Goal: Task Accomplishment & Management: Complete application form

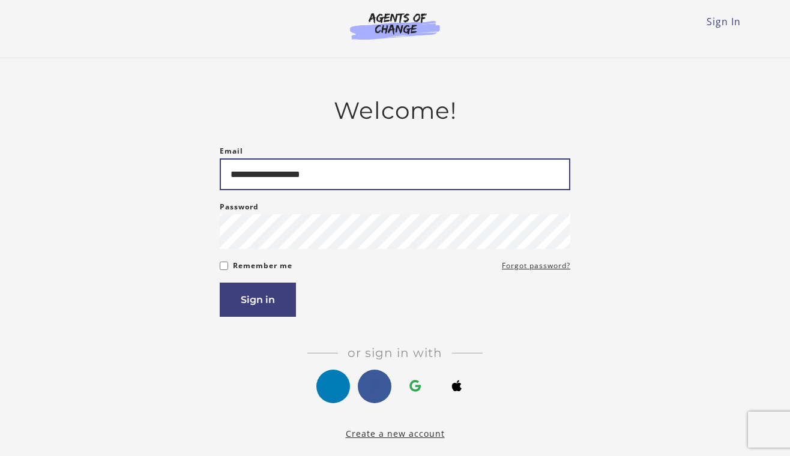
type input "**********"
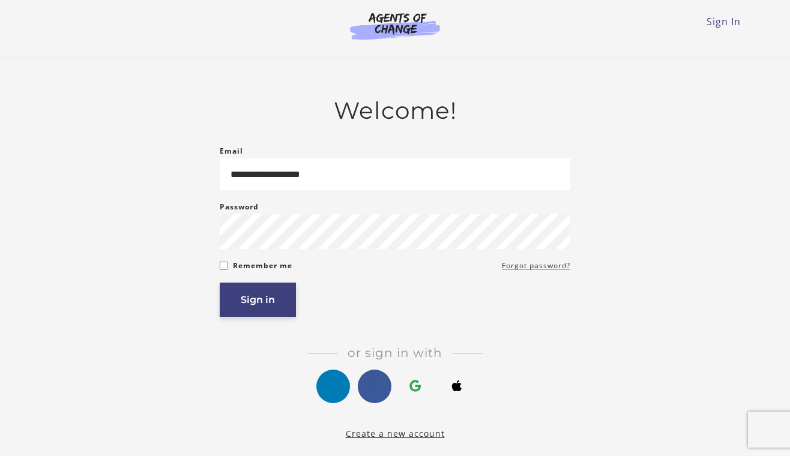
click at [252, 296] on button "Sign in" at bounding box center [258, 300] width 76 height 34
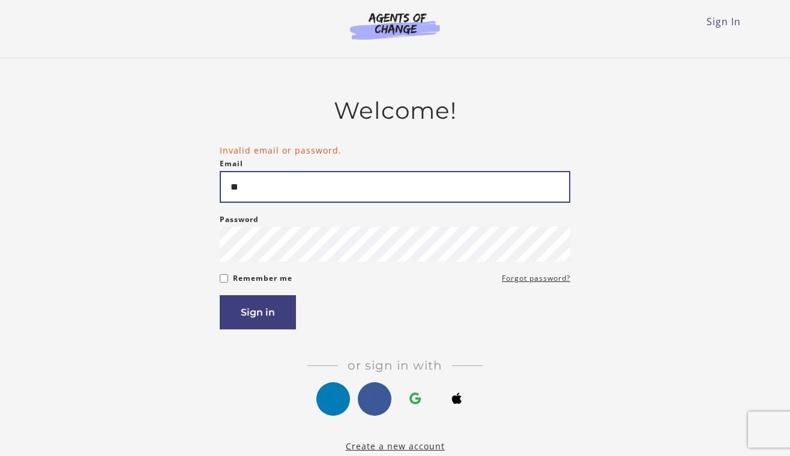
type input "*"
type input "**********"
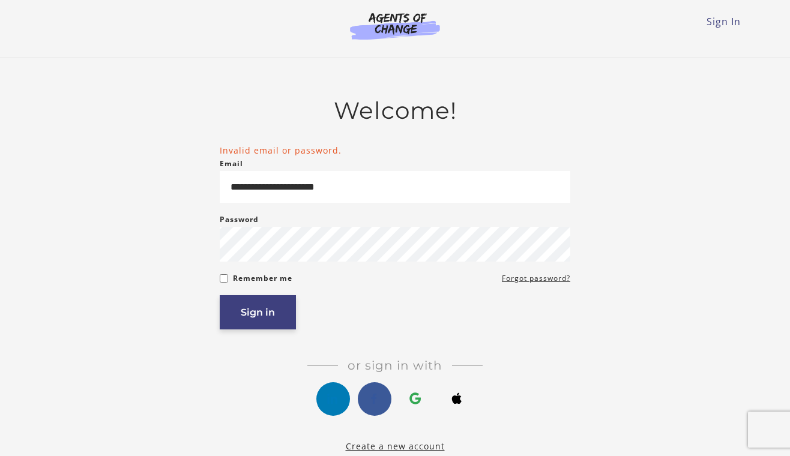
click at [255, 319] on button "Sign in" at bounding box center [258, 312] width 76 height 34
click at [520, 279] on link "Forgot password?" at bounding box center [536, 278] width 68 height 14
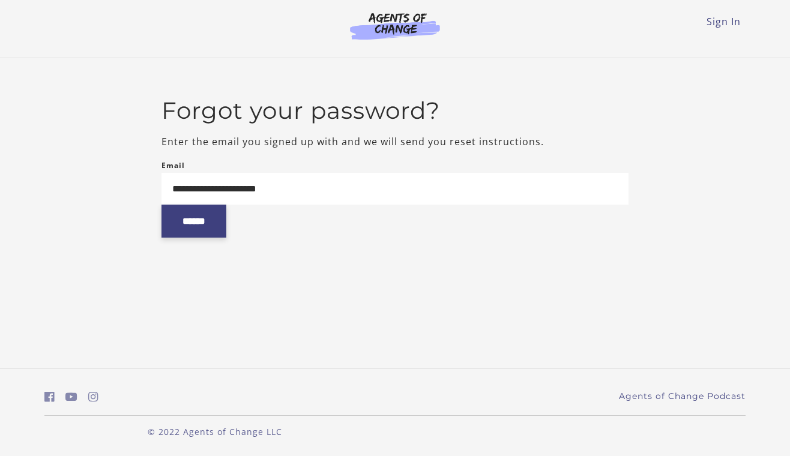
type input "**********"
click at [196, 229] on input "******" at bounding box center [193, 221] width 65 height 33
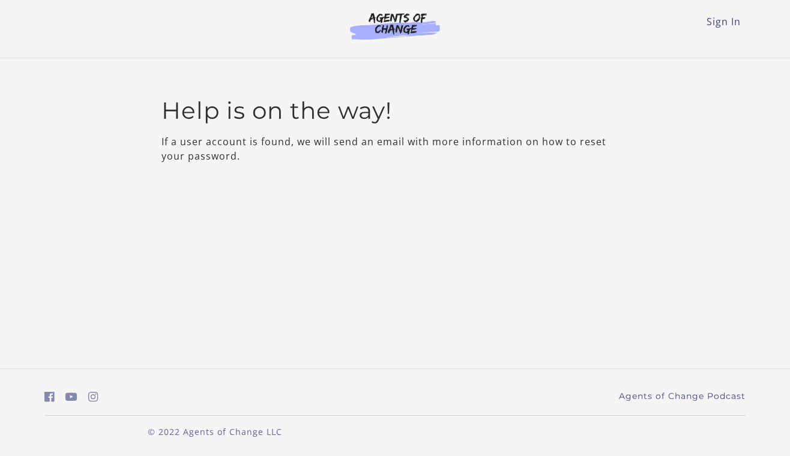
click at [394, 39] on img at bounding box center [394, 26] width 115 height 28
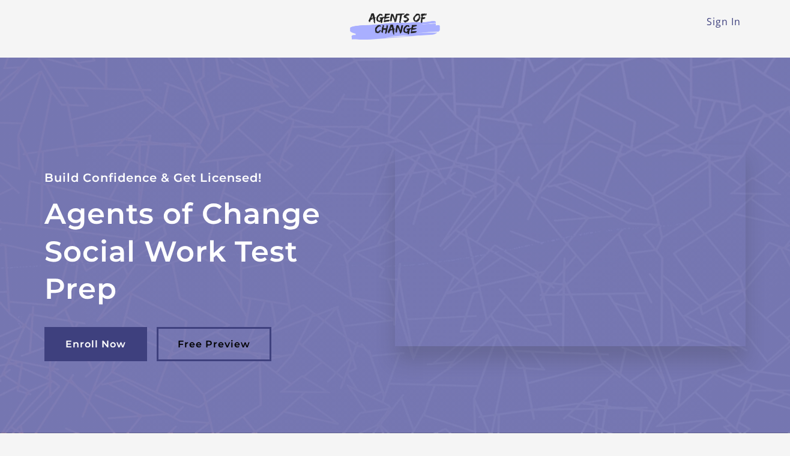
drag, startPoint x: 166, startPoint y: 0, endPoint x: 193, endPoint y: 38, distance: 46.8
click at [193, 38] on div "Sign In Toggle menu Menu Sign In" at bounding box center [394, 24] width 701 height 48
click at [710, 21] on link "Sign In" at bounding box center [724, 21] width 34 height 13
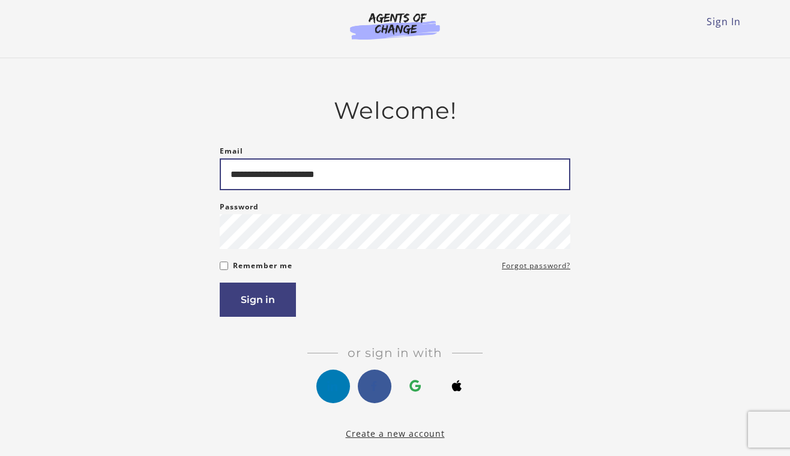
type input "**********"
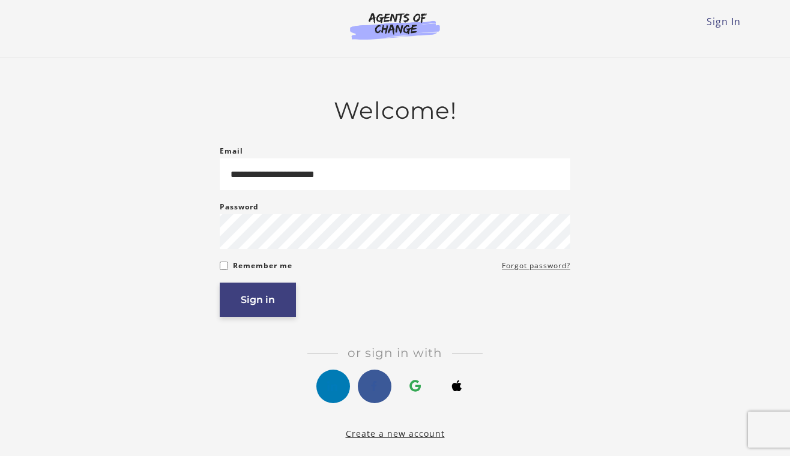
click at [266, 294] on button "Sign in" at bounding box center [258, 300] width 76 height 34
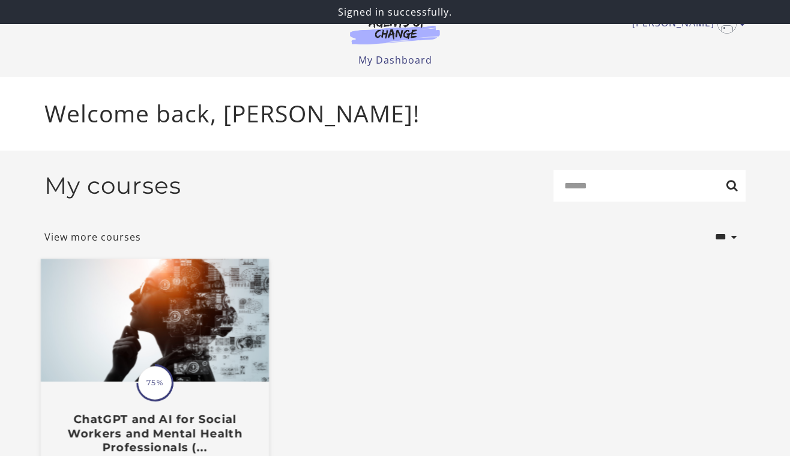
click at [213, 298] on img at bounding box center [155, 320] width 228 height 123
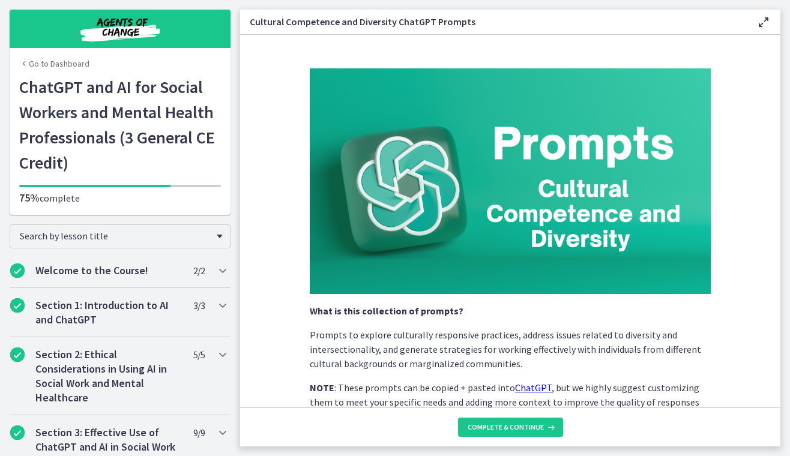
click at [763, 23] on icon at bounding box center [763, 22] width 14 height 14
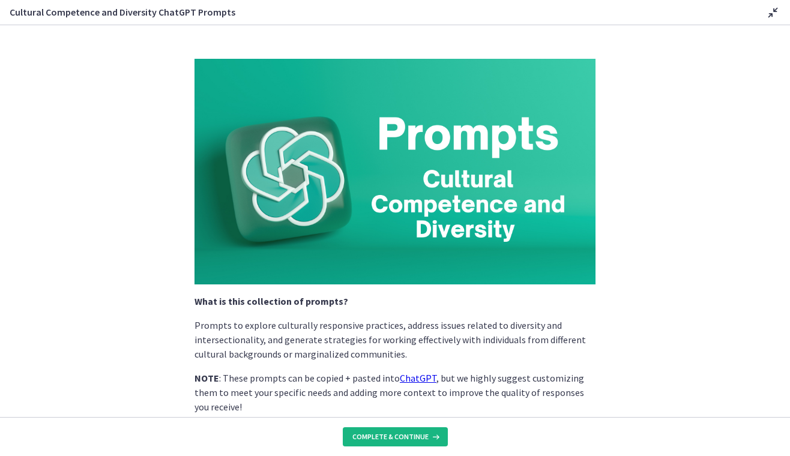
click at [406, 432] on span "Complete & continue" at bounding box center [390, 437] width 76 height 10
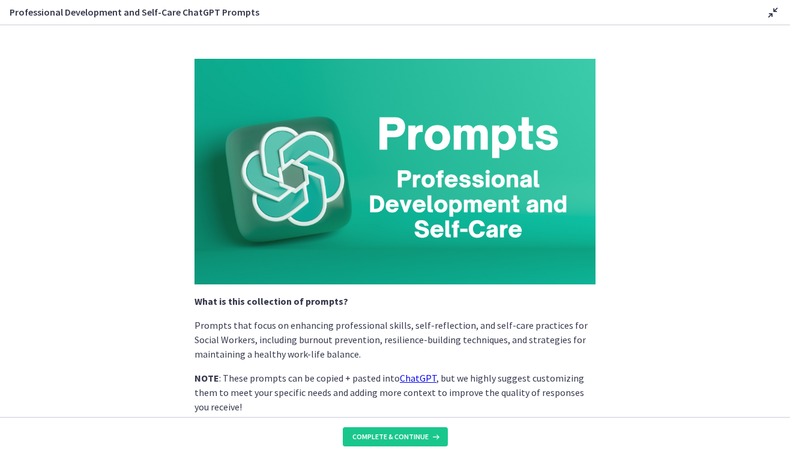
click at [771, 16] on icon at bounding box center [773, 12] width 14 height 14
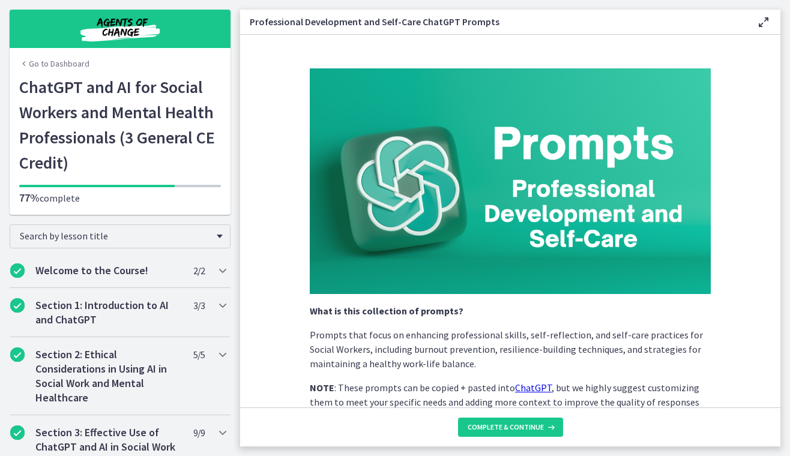
click at [743, 206] on section "What is this collection of prompts? Prompts that focus on enhancing professiona…" at bounding box center [510, 221] width 540 height 373
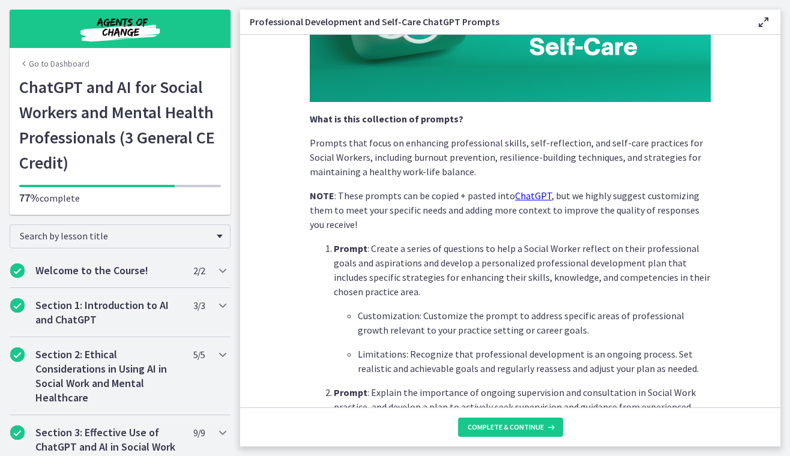
scroll to position [216, 0]
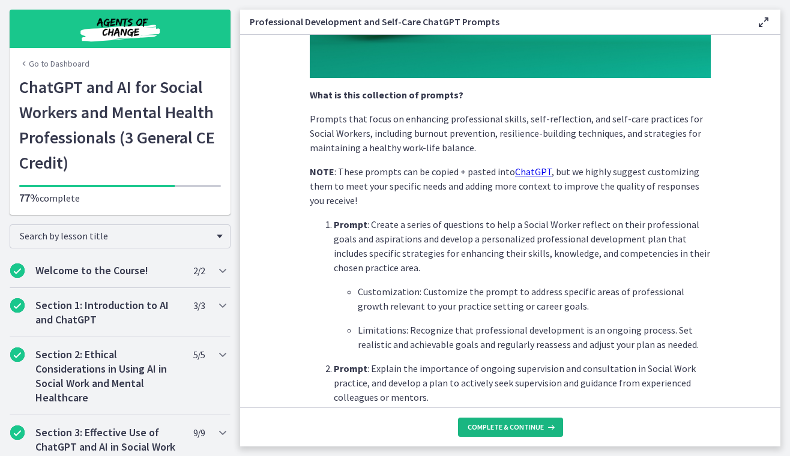
click at [523, 423] on span "Complete & continue" at bounding box center [506, 428] width 76 height 10
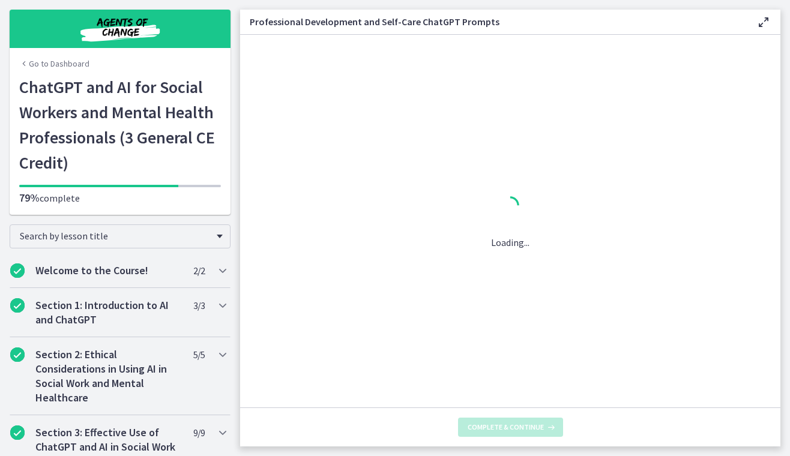
scroll to position [0, 0]
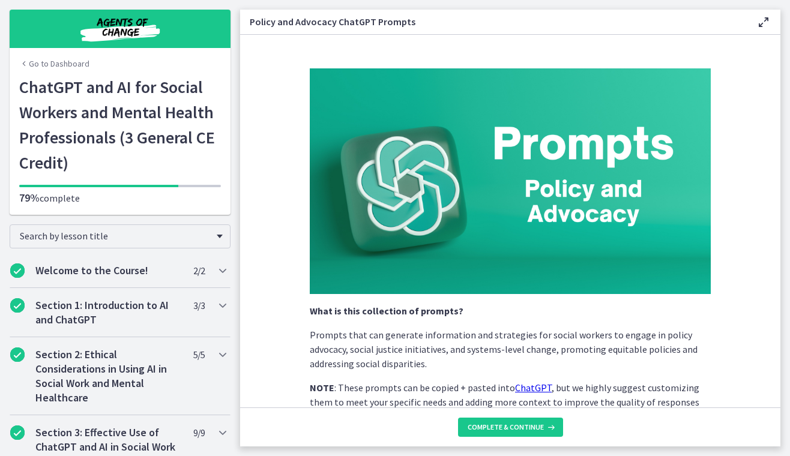
click at [713, 298] on div "What is this collection of prompts? Prompts that can generate information and s…" at bounding box center [510, 233] width 420 height 349
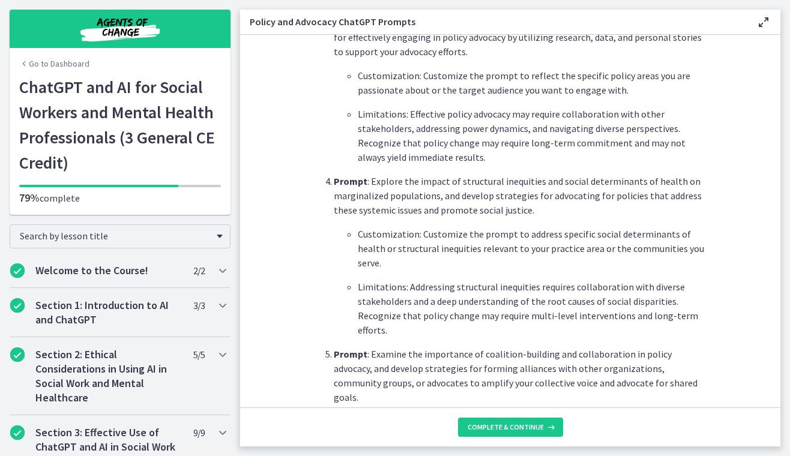
scroll to position [744, 0]
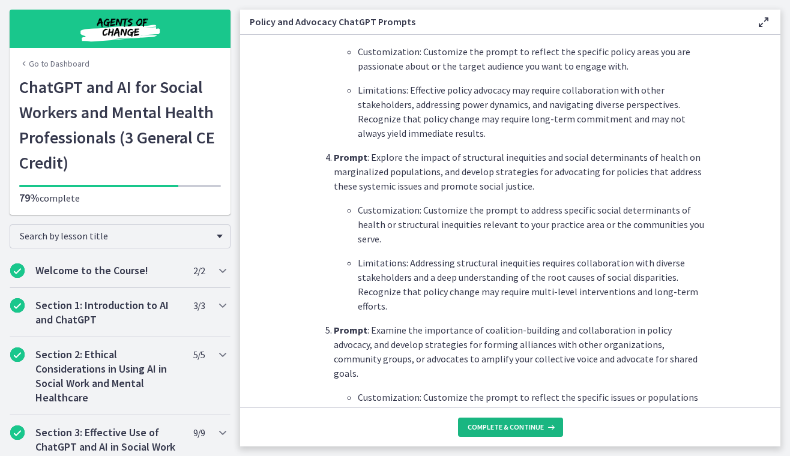
click at [505, 429] on span "Complete & continue" at bounding box center [506, 428] width 76 height 10
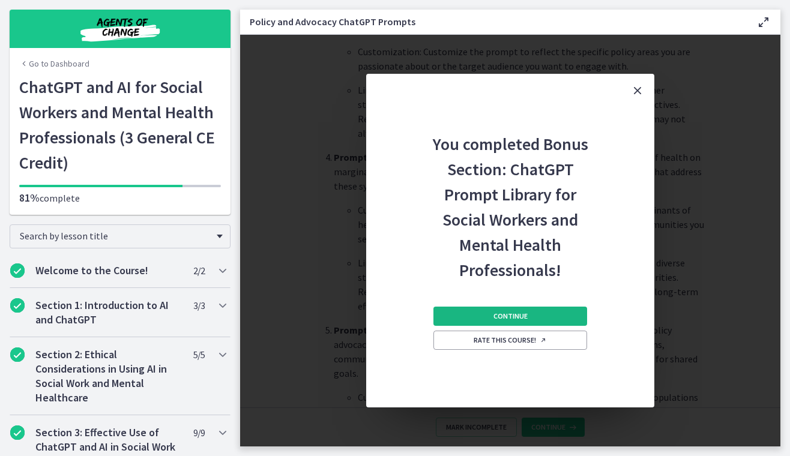
click at [531, 323] on button "Continue" at bounding box center [510, 316] width 154 height 19
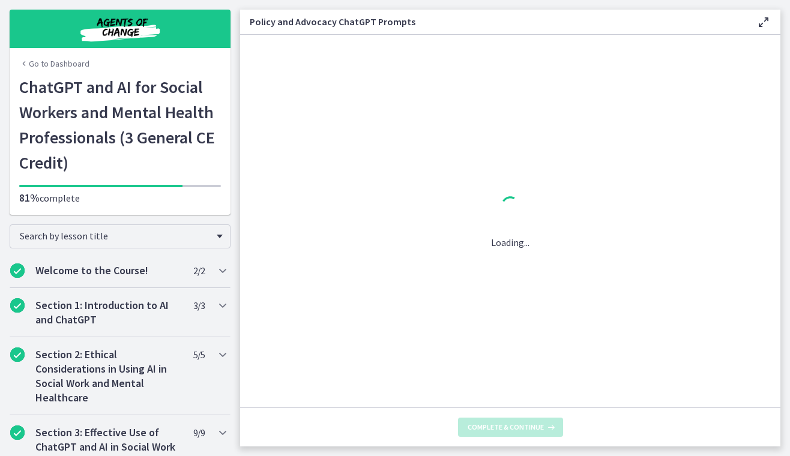
scroll to position [0, 0]
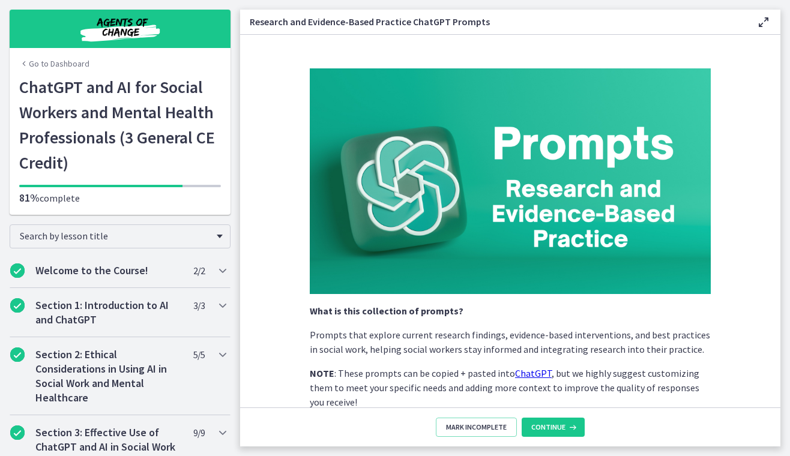
click at [748, 287] on section "What is this collection of prompts? Prompts that explore current research findi…" at bounding box center [510, 221] width 540 height 373
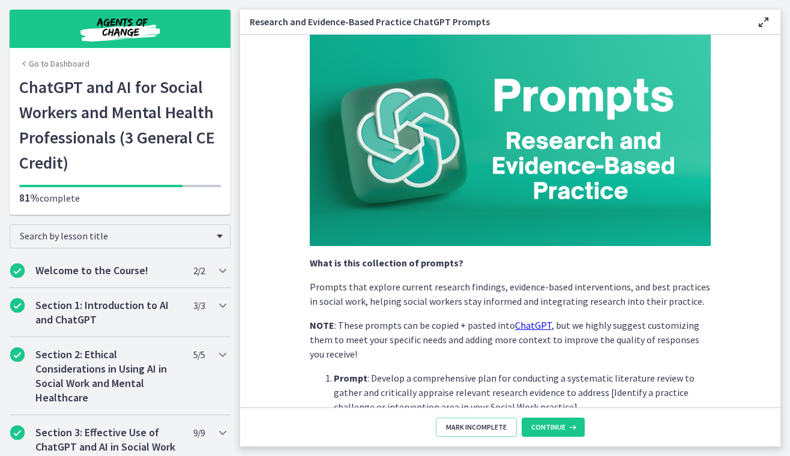
scroll to position [72, 0]
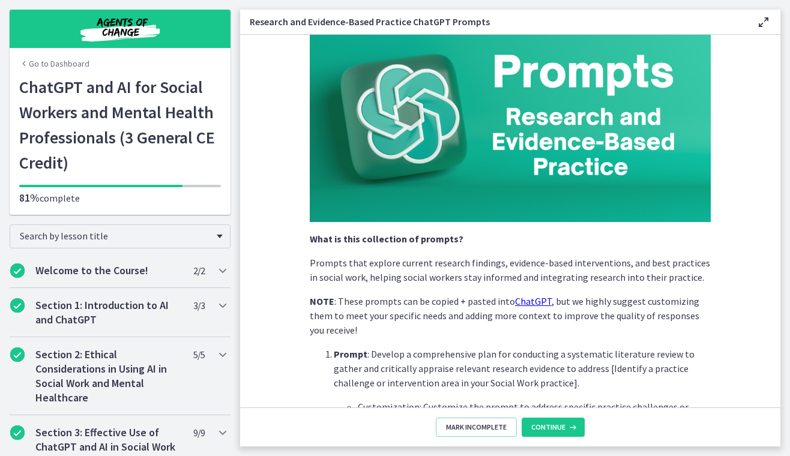
click at [745, 343] on section "What is this collection of prompts? Prompts that explore current research findi…" at bounding box center [510, 221] width 540 height 373
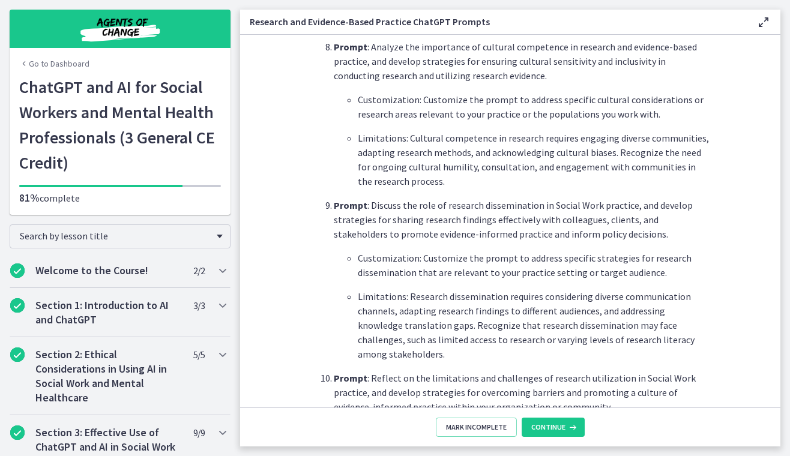
scroll to position [1513, 0]
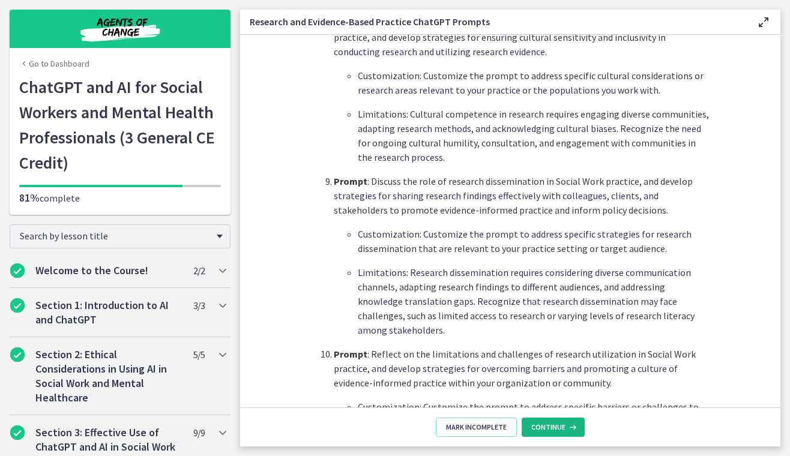
click at [558, 431] on button "Continue" at bounding box center [553, 427] width 63 height 19
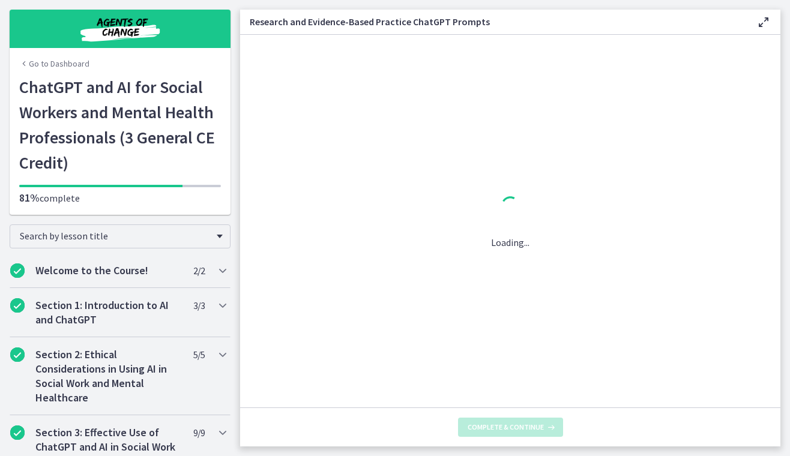
scroll to position [0, 0]
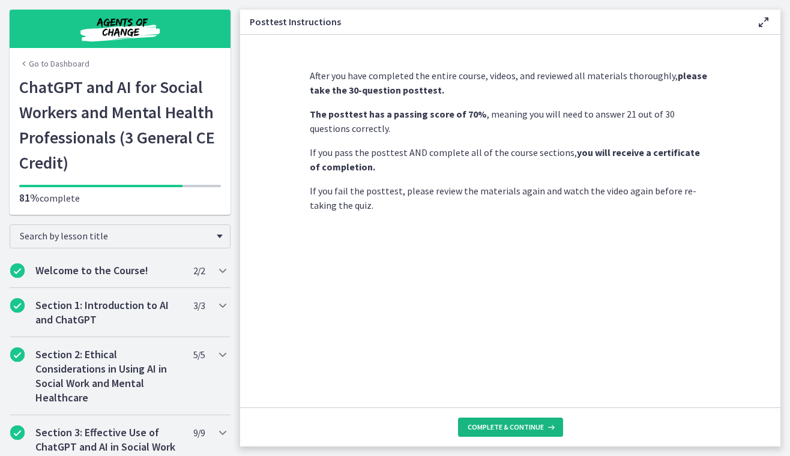
click at [518, 424] on span "Complete & continue" at bounding box center [506, 428] width 76 height 10
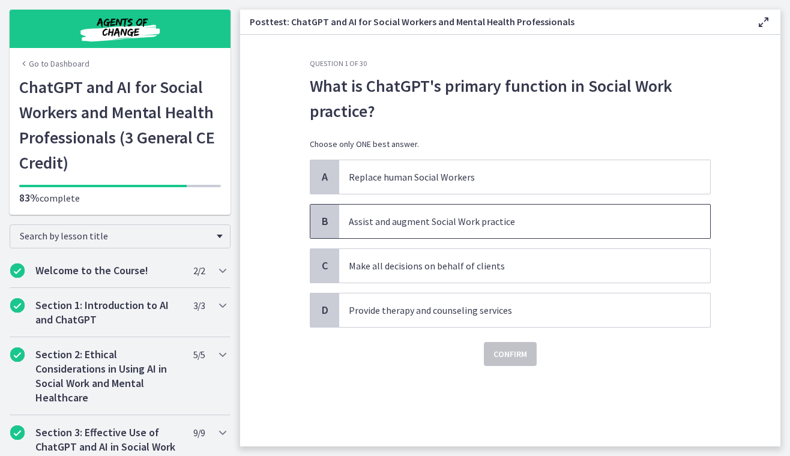
click at [327, 229] on span "B" at bounding box center [325, 221] width 14 height 14
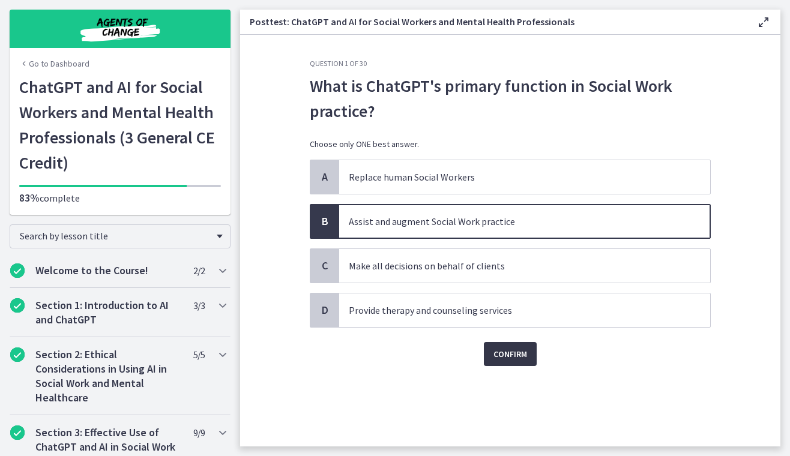
click at [514, 358] on span "Confirm" at bounding box center [510, 354] width 34 height 14
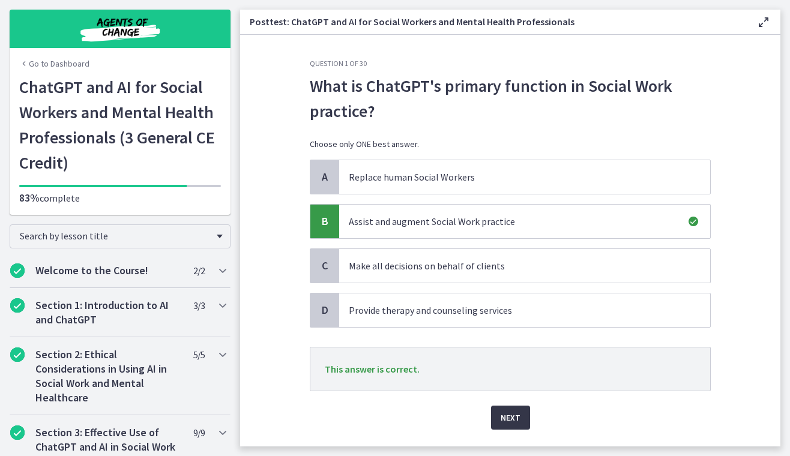
click at [514, 420] on span "Next" at bounding box center [511, 418] width 20 height 14
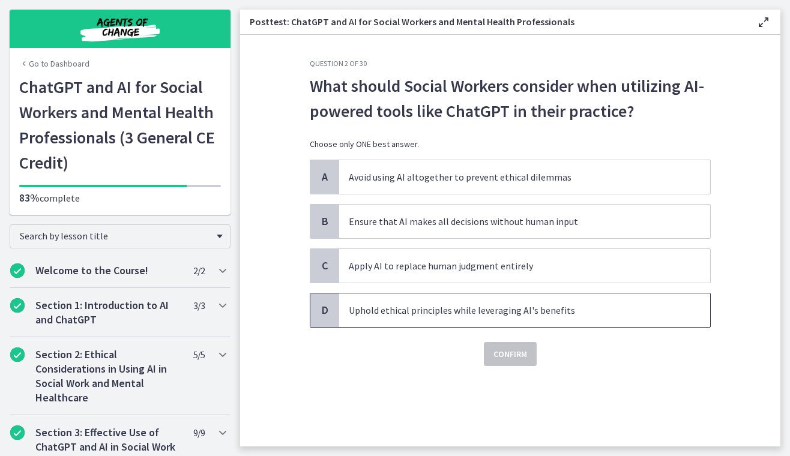
click at [327, 317] on span "D" at bounding box center [325, 310] width 14 height 14
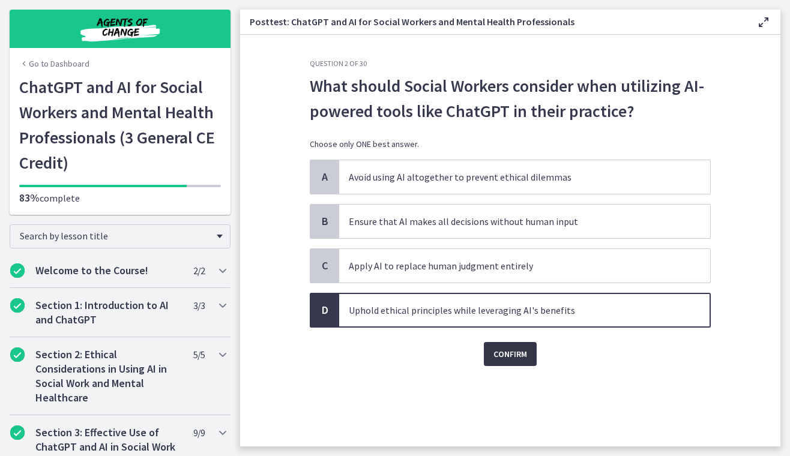
click at [512, 359] on span "Confirm" at bounding box center [510, 354] width 34 height 14
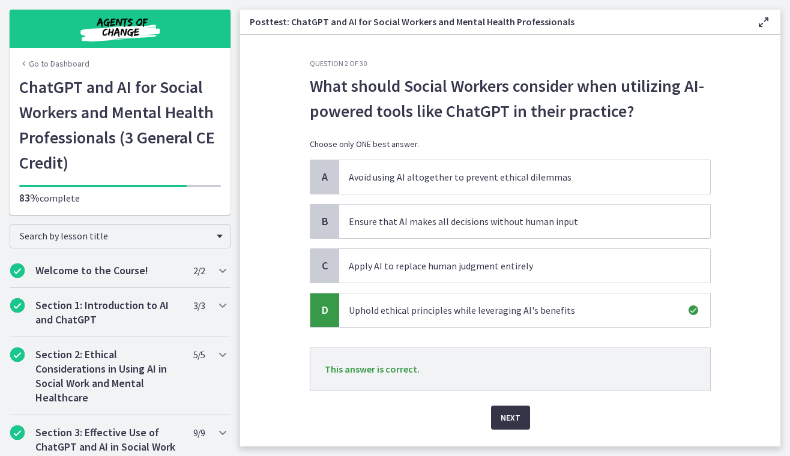
click at [517, 421] on span "Next" at bounding box center [511, 418] width 20 height 14
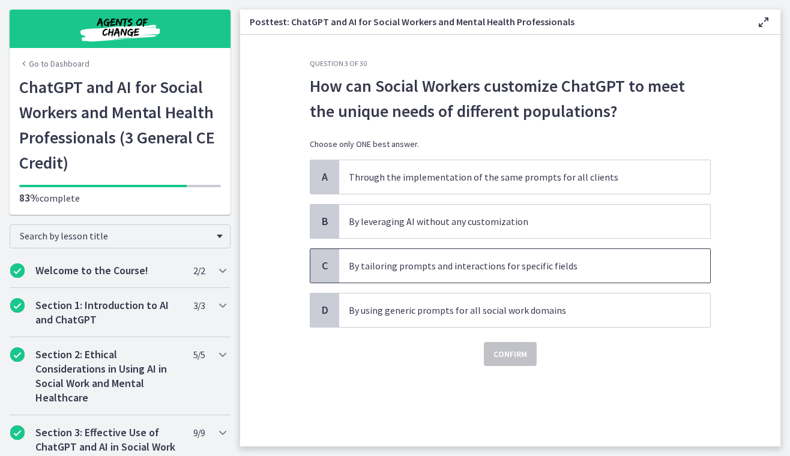
click at [333, 270] on div "C" at bounding box center [324, 266] width 29 height 34
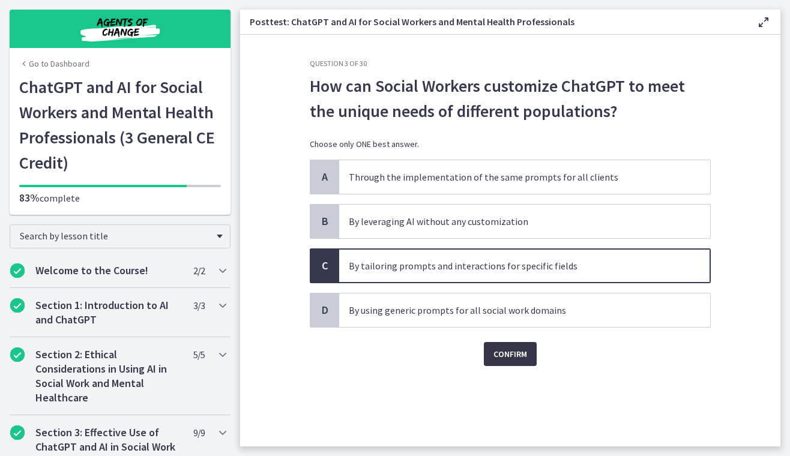
click at [522, 360] on span "Confirm" at bounding box center [510, 354] width 34 height 14
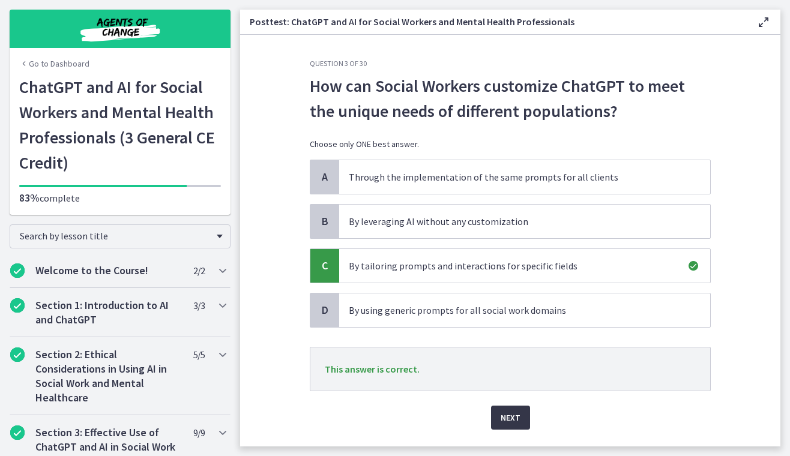
click at [514, 414] on span "Next" at bounding box center [511, 418] width 20 height 14
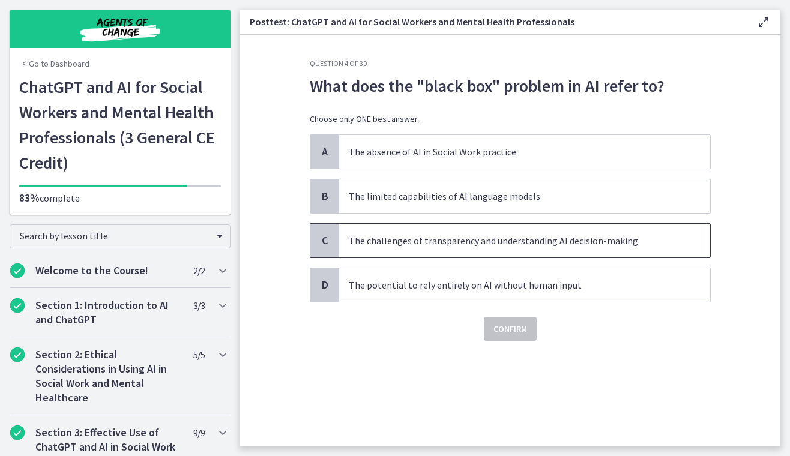
click at [328, 237] on span "C" at bounding box center [325, 241] width 14 height 14
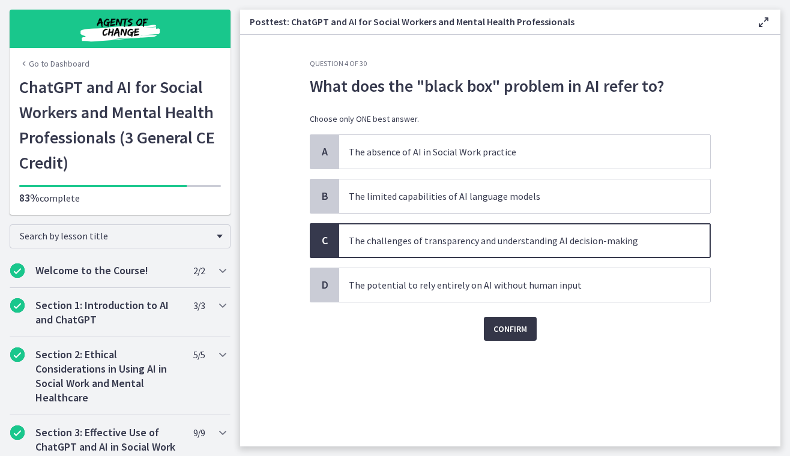
click at [505, 329] on span "Confirm" at bounding box center [510, 329] width 34 height 14
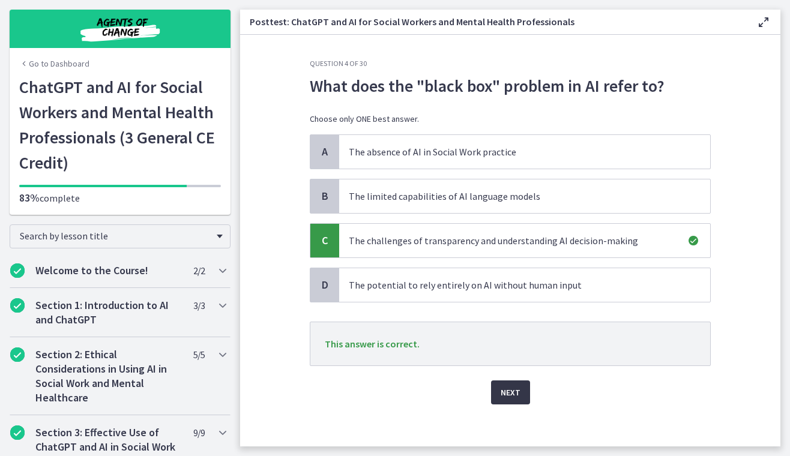
click at [518, 400] on span "Next" at bounding box center [511, 392] width 20 height 14
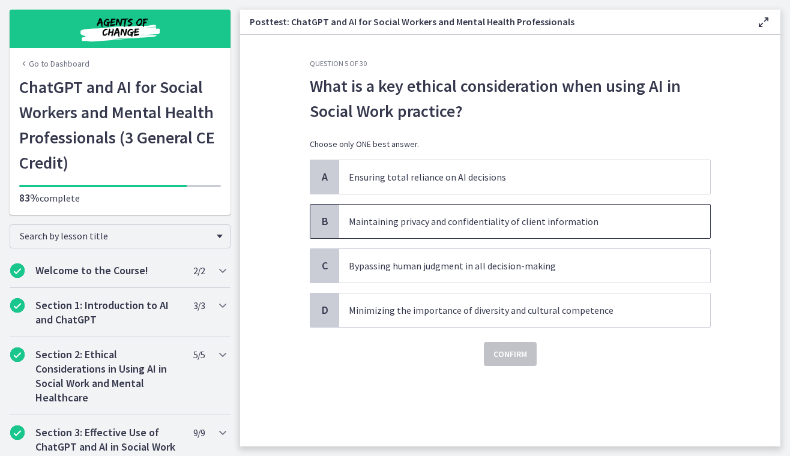
click at [326, 228] on span "B" at bounding box center [325, 221] width 14 height 14
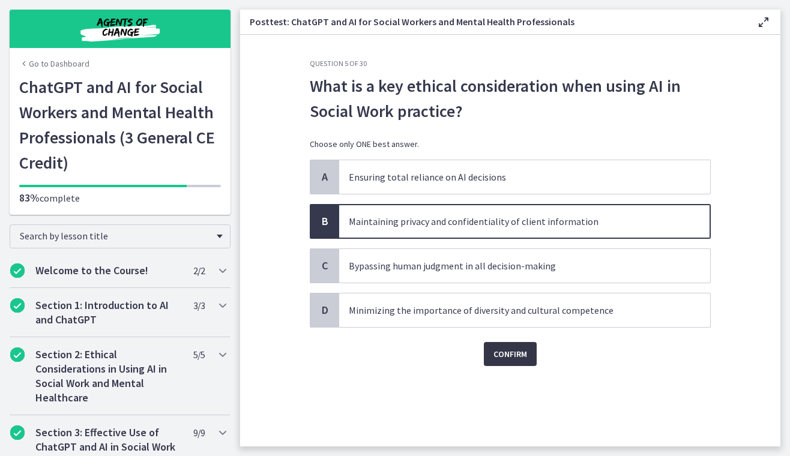
click at [515, 361] on span "Confirm" at bounding box center [510, 354] width 34 height 14
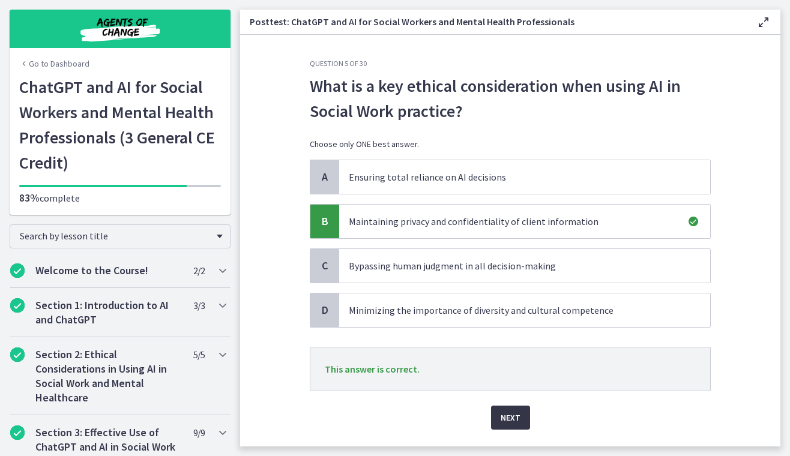
click at [509, 417] on span "Next" at bounding box center [511, 418] width 20 height 14
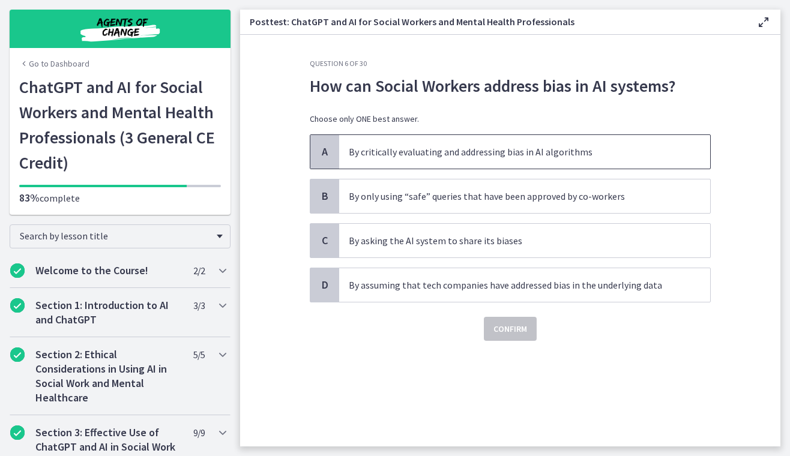
click at [327, 155] on span "A" at bounding box center [325, 152] width 14 height 14
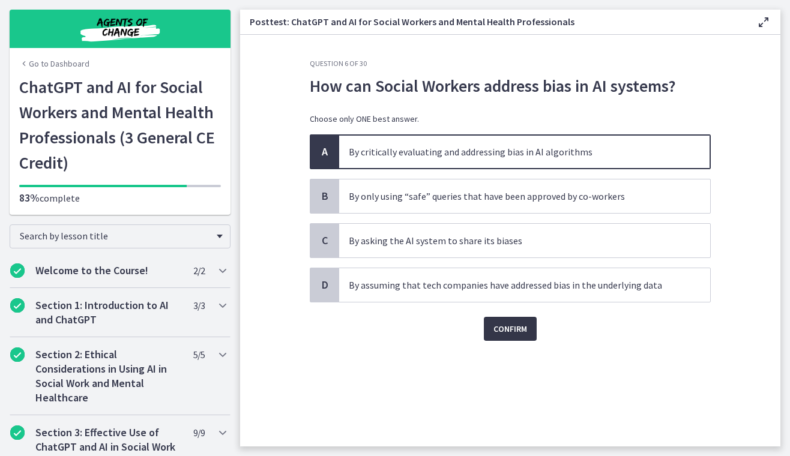
click at [525, 334] on span "Confirm" at bounding box center [510, 329] width 34 height 14
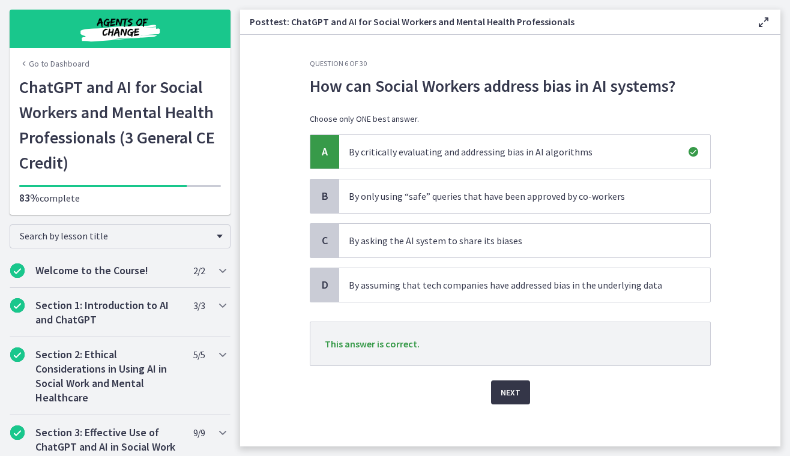
click at [507, 398] on span "Next" at bounding box center [511, 392] width 20 height 14
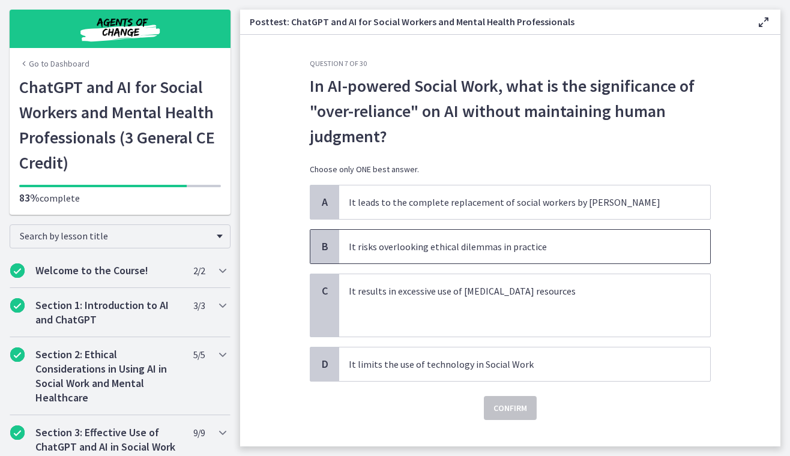
click at [321, 246] on span "B" at bounding box center [325, 247] width 14 height 14
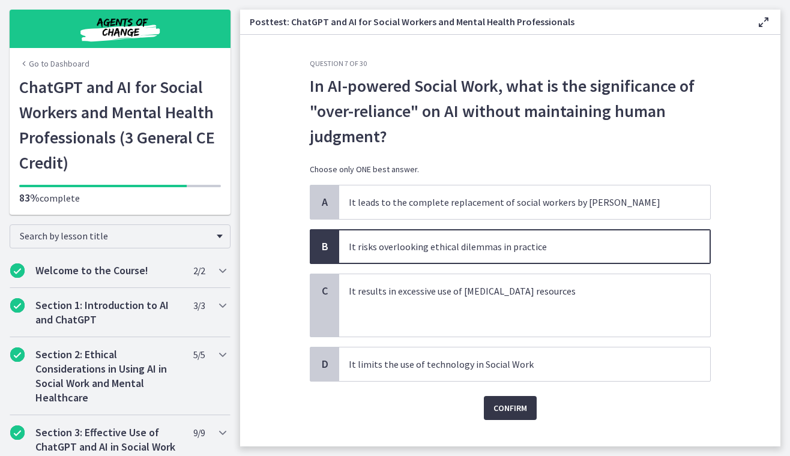
click at [504, 404] on span "Confirm" at bounding box center [510, 408] width 34 height 14
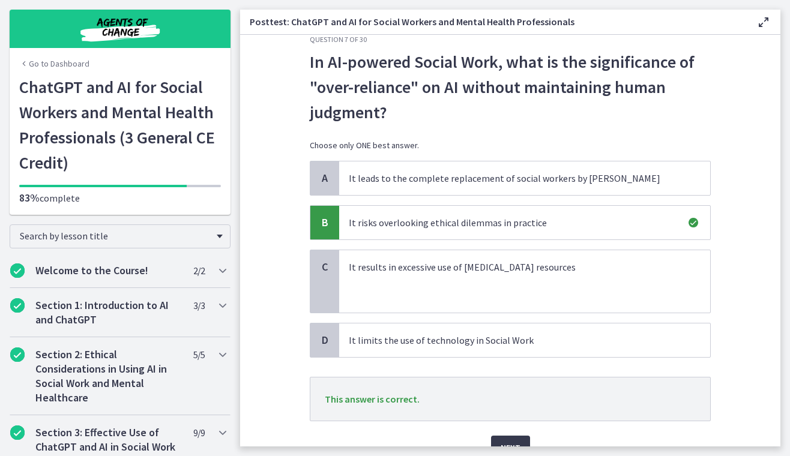
scroll to position [48, 0]
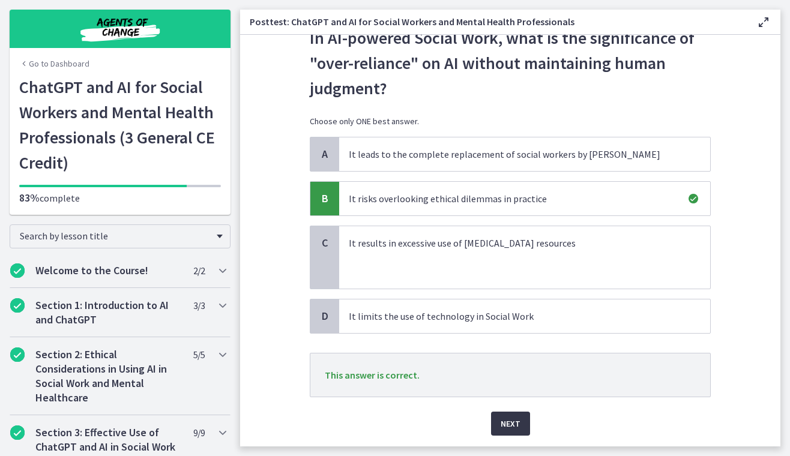
click at [507, 421] on span "Next" at bounding box center [511, 424] width 20 height 14
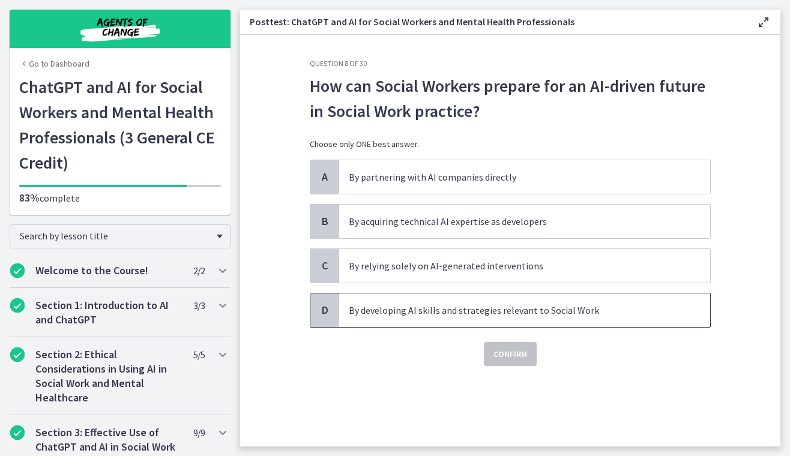
scroll to position [0, 0]
click at [327, 312] on span "D" at bounding box center [325, 310] width 14 height 14
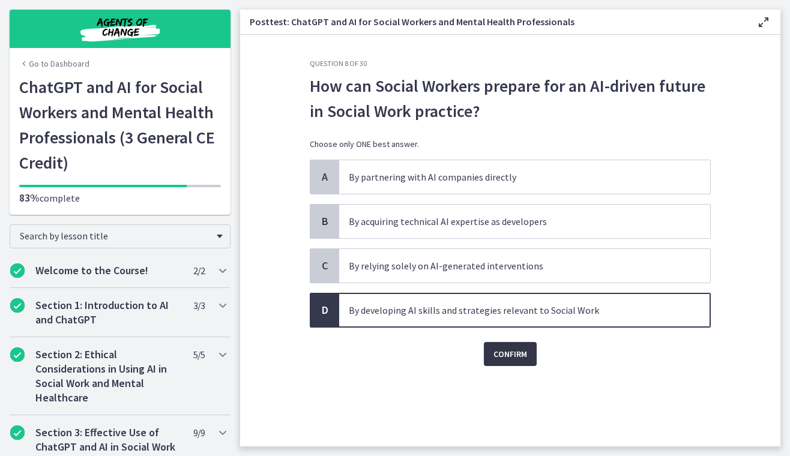
click at [513, 359] on span "Confirm" at bounding box center [510, 354] width 34 height 14
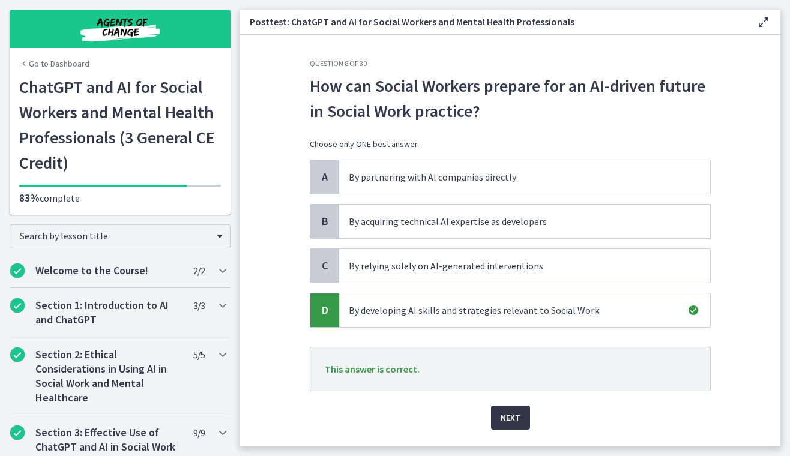
click at [514, 419] on span "Next" at bounding box center [511, 418] width 20 height 14
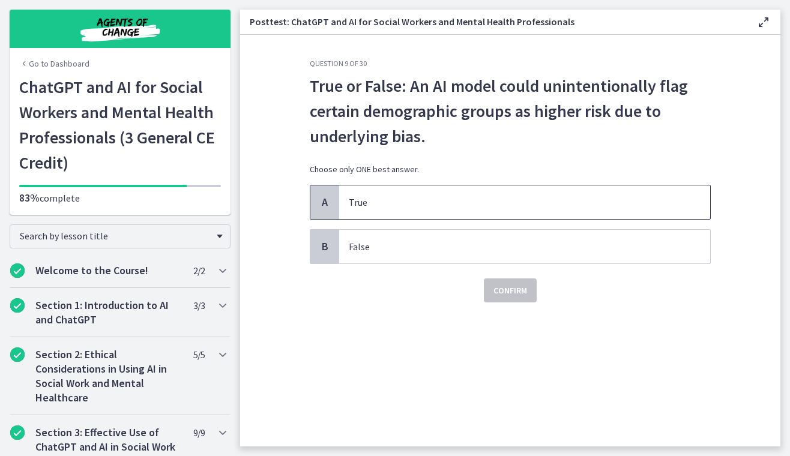
click at [327, 208] on span "A" at bounding box center [325, 202] width 14 height 14
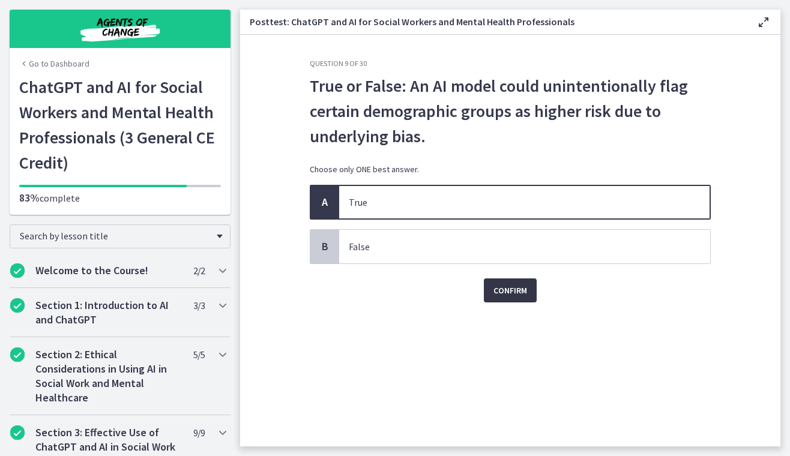
click at [501, 292] on span "Confirm" at bounding box center [510, 290] width 34 height 14
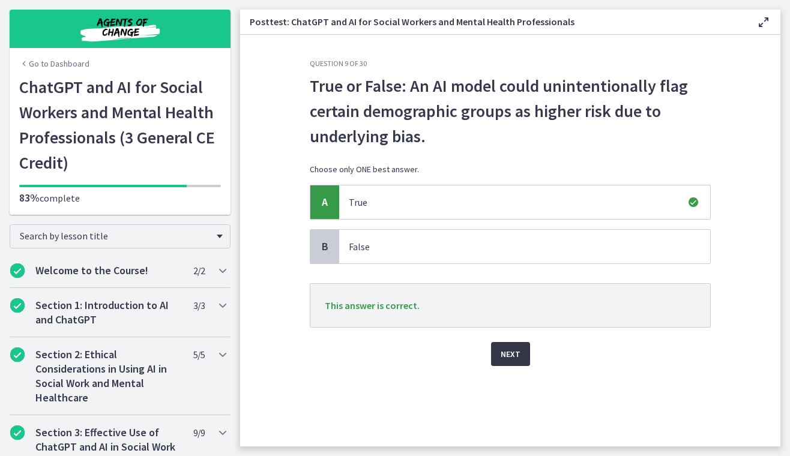
click at [508, 355] on span "Next" at bounding box center [511, 354] width 20 height 14
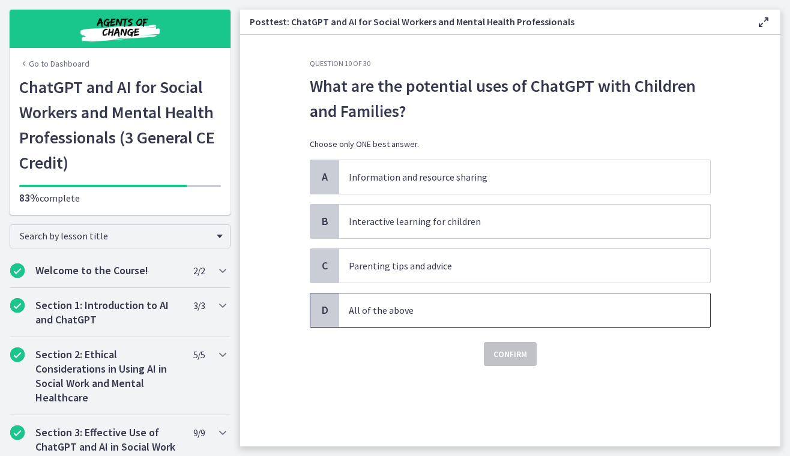
click at [324, 309] on span "D" at bounding box center [325, 310] width 14 height 14
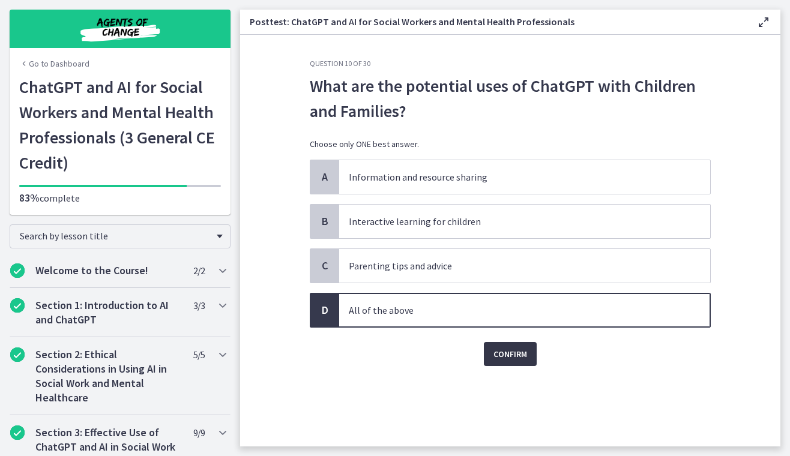
click at [509, 359] on span "Confirm" at bounding box center [510, 354] width 34 height 14
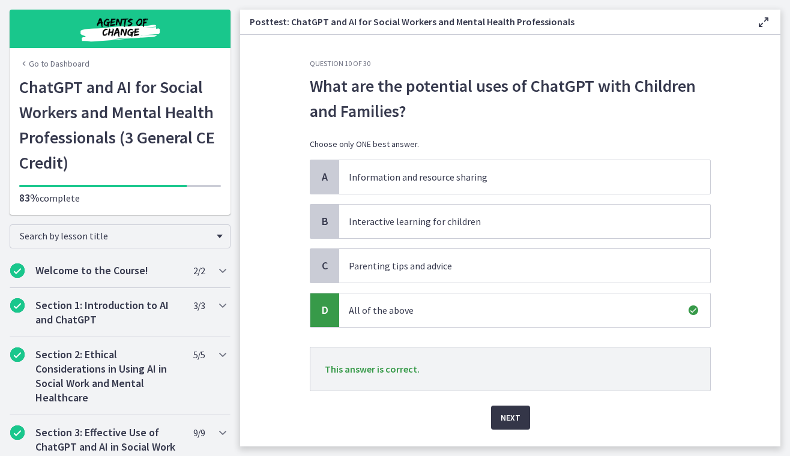
click at [516, 420] on span "Next" at bounding box center [511, 418] width 20 height 14
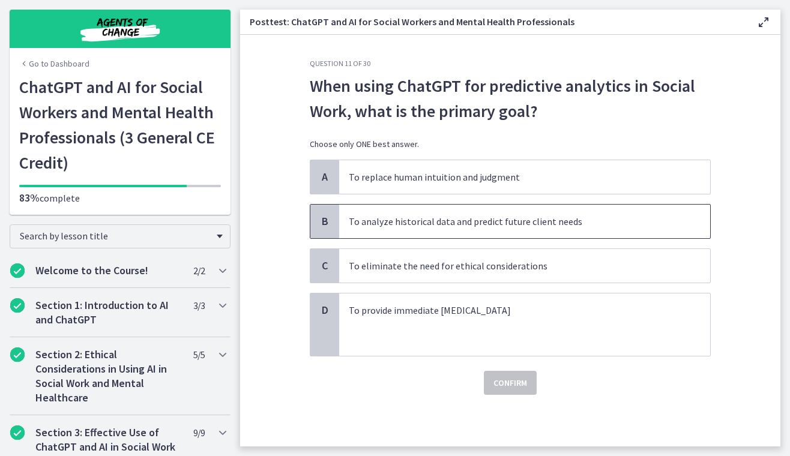
click at [328, 219] on span "B" at bounding box center [325, 221] width 14 height 14
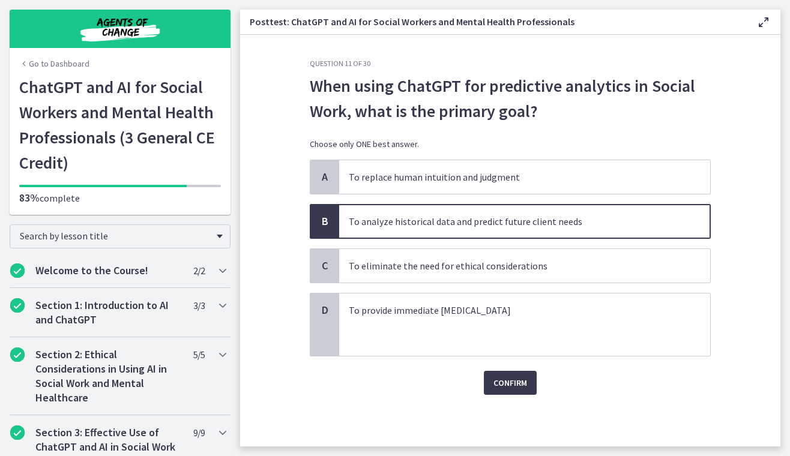
click at [324, 225] on span "B" at bounding box center [325, 221] width 14 height 14
click at [398, 228] on p "To analyze historical data and predict future client needs" at bounding box center [513, 221] width 328 height 14
click at [324, 225] on span "B" at bounding box center [325, 221] width 14 height 14
click at [517, 384] on span "Confirm" at bounding box center [510, 383] width 34 height 14
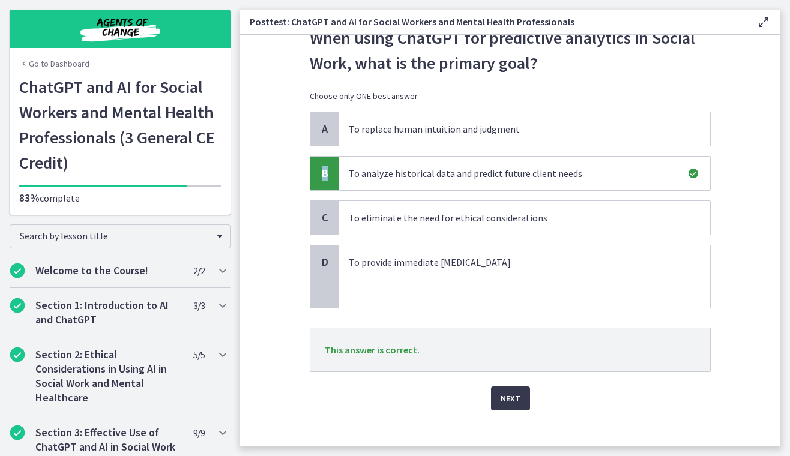
scroll to position [64, 0]
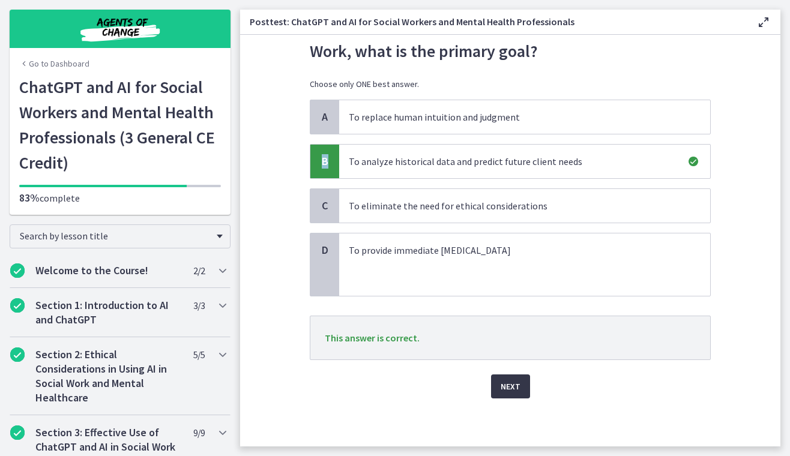
click at [513, 383] on span "Next" at bounding box center [511, 386] width 20 height 14
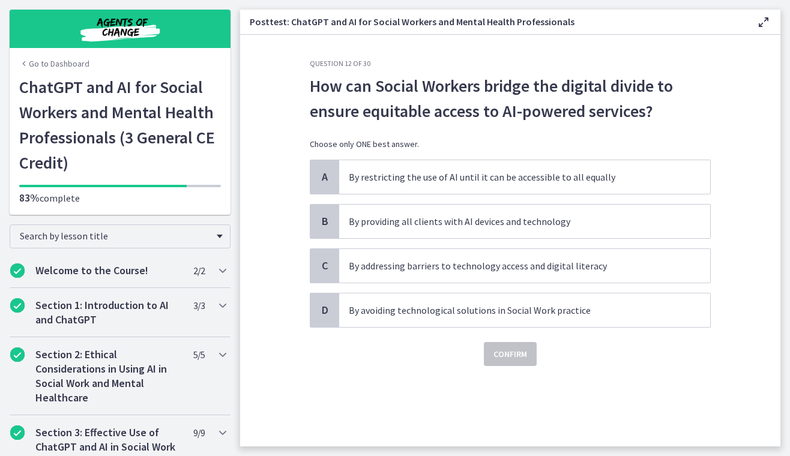
scroll to position [0, 0]
click at [321, 268] on span "C" at bounding box center [325, 266] width 14 height 14
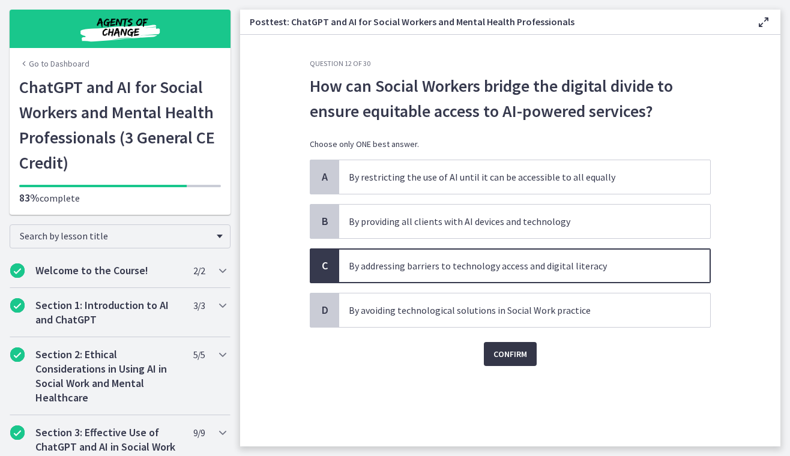
click at [505, 358] on span "Confirm" at bounding box center [510, 354] width 34 height 14
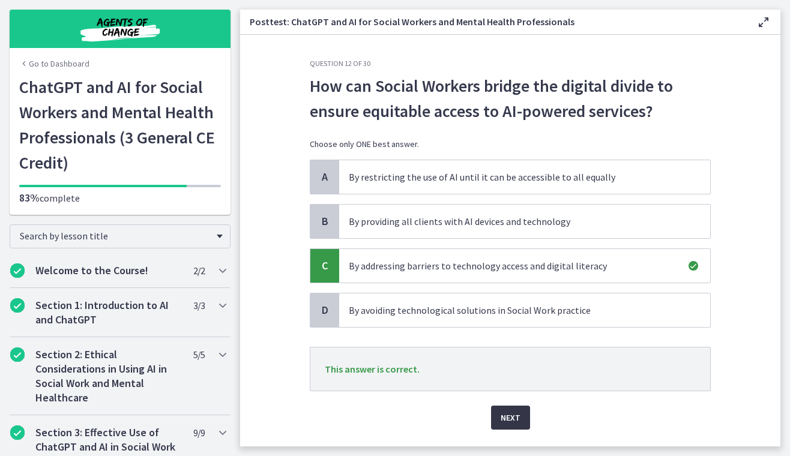
click at [513, 414] on span "Next" at bounding box center [511, 418] width 20 height 14
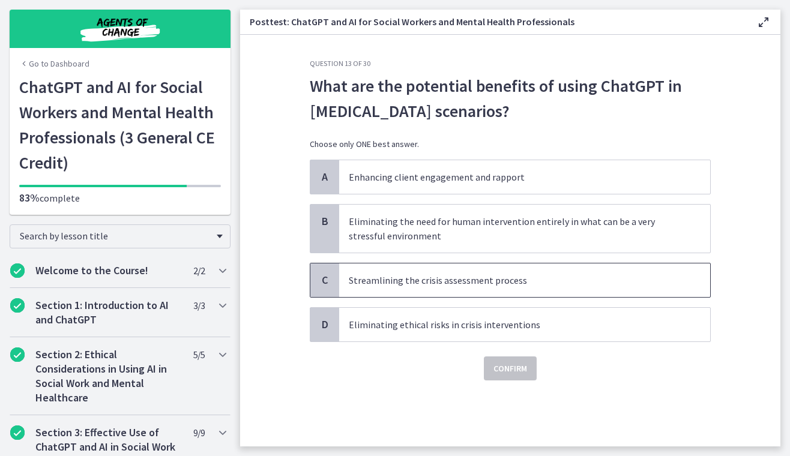
click at [324, 288] on span "C" at bounding box center [325, 280] width 14 height 14
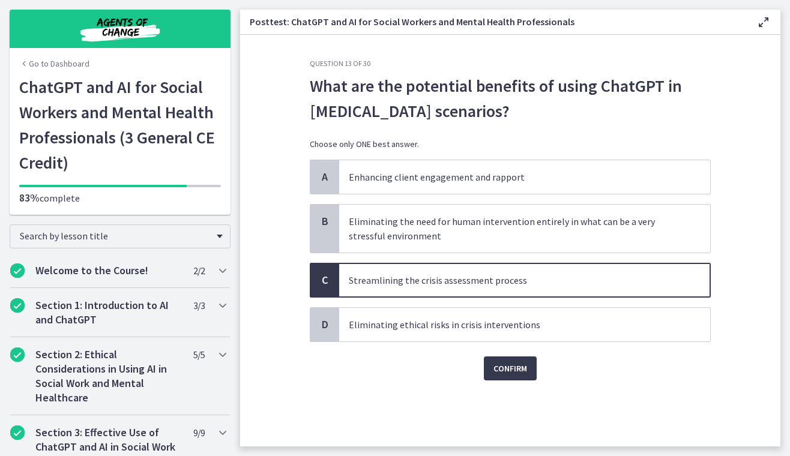
click at [324, 288] on span "C" at bounding box center [325, 280] width 14 height 14
click at [326, 281] on span "C" at bounding box center [325, 280] width 14 height 14
drag, startPoint x: 329, startPoint y: 281, endPoint x: 339, endPoint y: 281, distance: 9.6
click at [333, 281] on div "C" at bounding box center [324, 281] width 29 height 34
click at [379, 288] on p "Streamlining the crisis assessment process" at bounding box center [513, 280] width 328 height 14
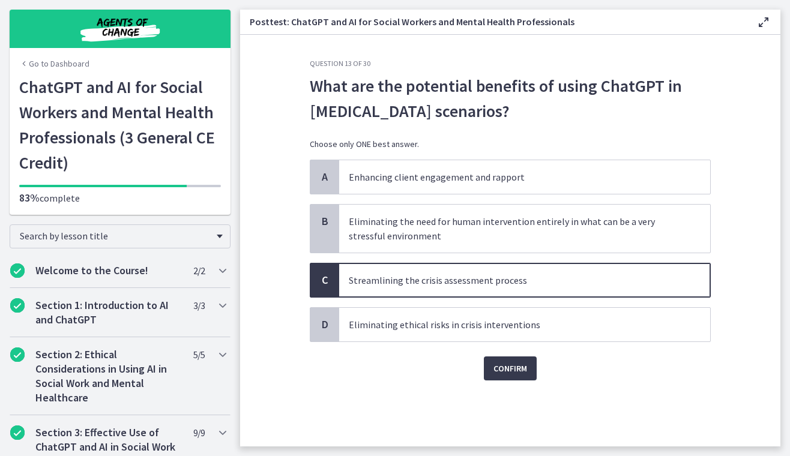
click at [331, 279] on span "C" at bounding box center [325, 280] width 14 height 14
click at [405, 288] on p "Streamlining the crisis assessment process" at bounding box center [513, 280] width 328 height 14
click at [321, 280] on span "C" at bounding box center [325, 280] width 14 height 14
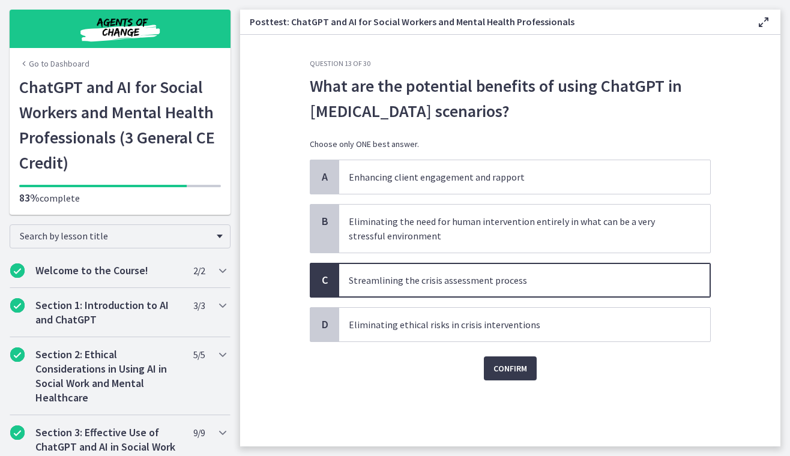
click at [483, 285] on p "Streamlining the crisis assessment process" at bounding box center [513, 280] width 328 height 14
click at [508, 369] on span "Confirm" at bounding box center [510, 368] width 34 height 14
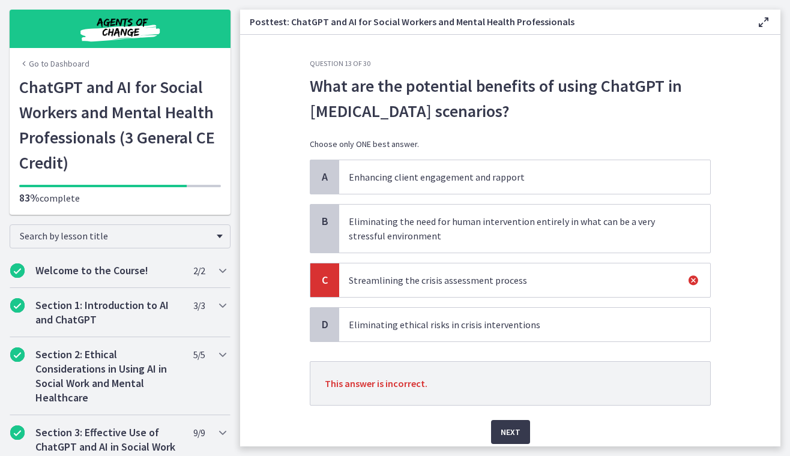
click at [741, 383] on section "Question 13 of 30 What are the potential benefits of using ChatGPT in crisis in…" at bounding box center [510, 241] width 540 height 412
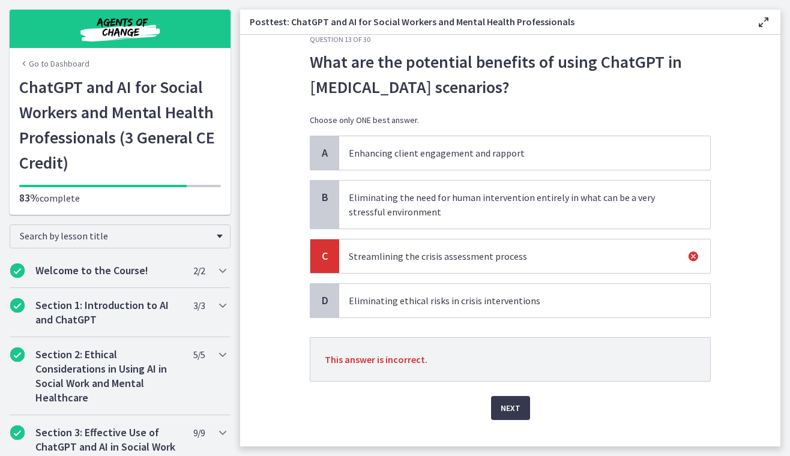
scroll to position [48, 0]
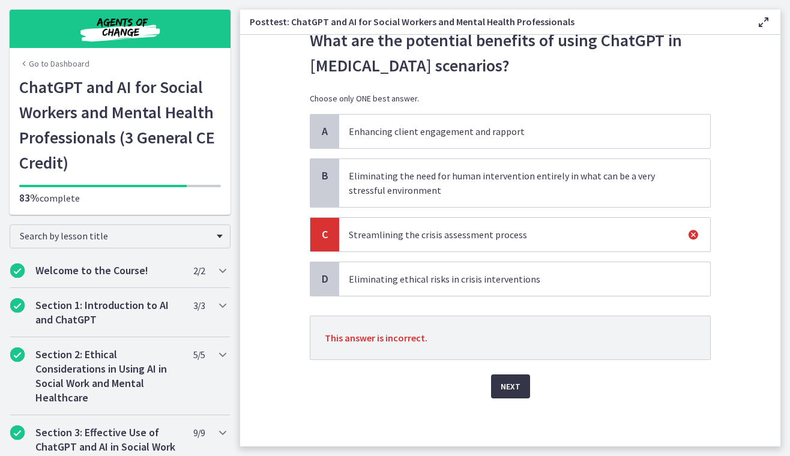
click at [512, 388] on span "Next" at bounding box center [511, 386] width 20 height 14
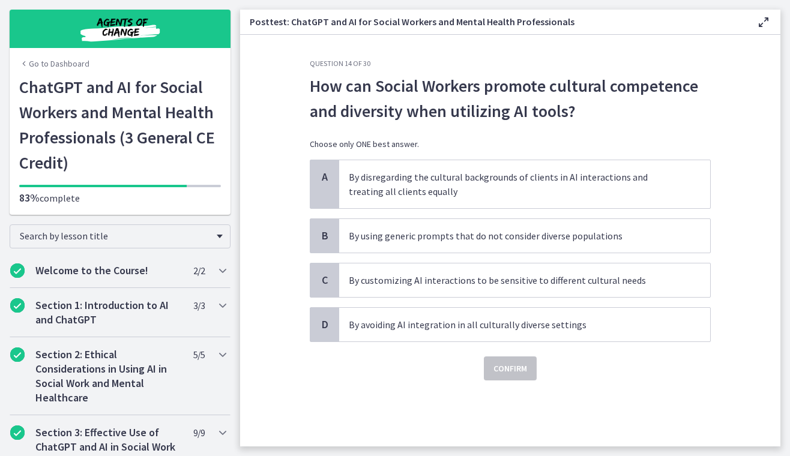
scroll to position [0, 0]
click at [327, 285] on span "C" at bounding box center [325, 280] width 14 height 14
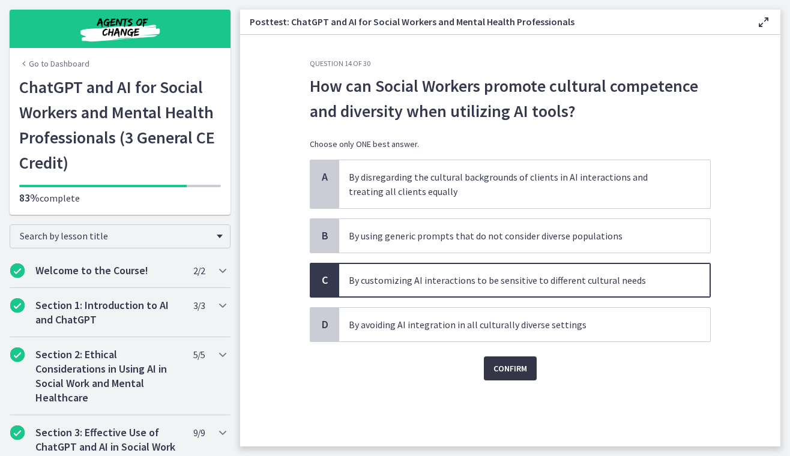
click at [523, 367] on span "Confirm" at bounding box center [510, 368] width 34 height 14
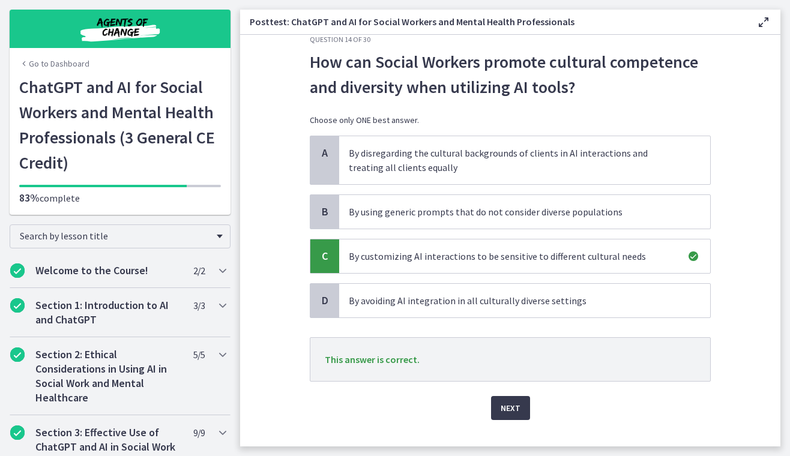
scroll to position [48, 0]
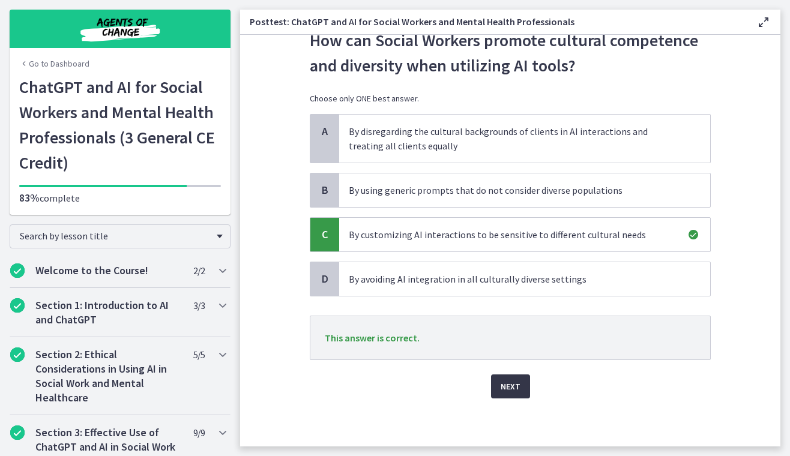
click at [507, 388] on span "Next" at bounding box center [511, 386] width 20 height 14
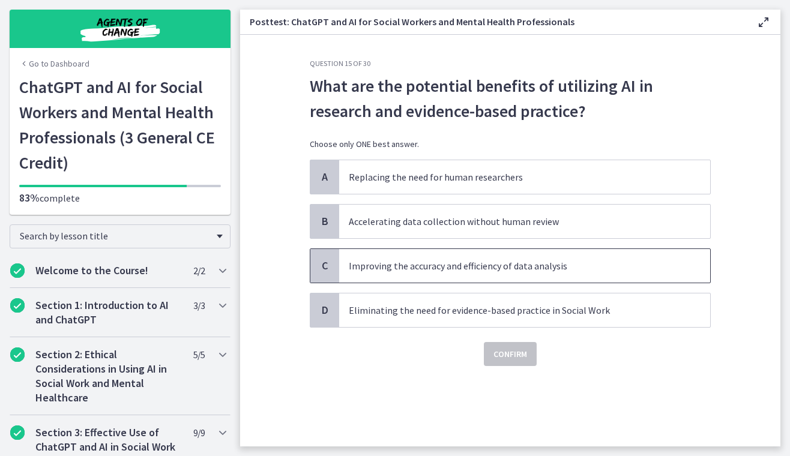
click at [324, 266] on span "C" at bounding box center [325, 266] width 14 height 14
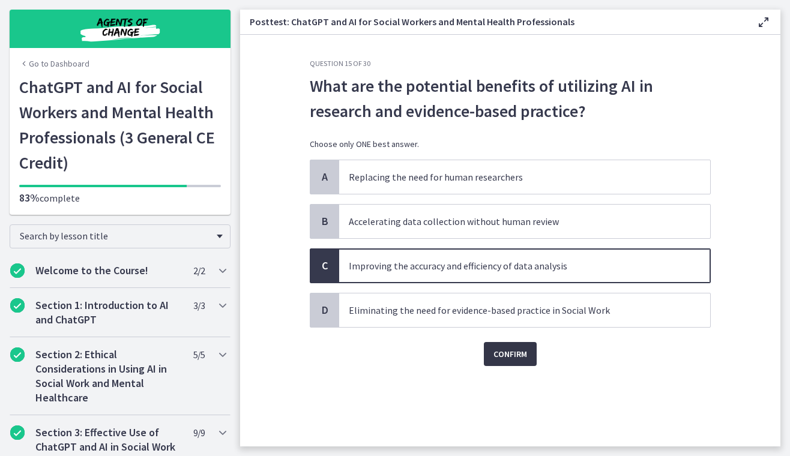
click at [514, 355] on span "Confirm" at bounding box center [510, 354] width 34 height 14
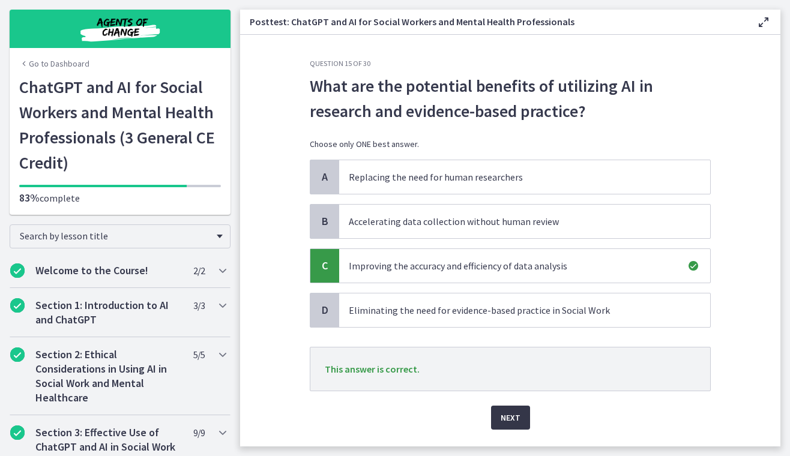
click at [519, 416] on span "Next" at bounding box center [511, 418] width 20 height 14
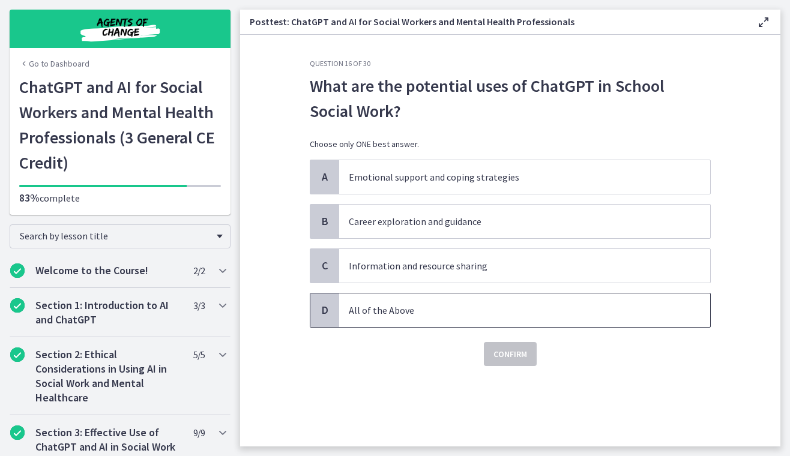
click at [322, 313] on span "D" at bounding box center [325, 310] width 14 height 14
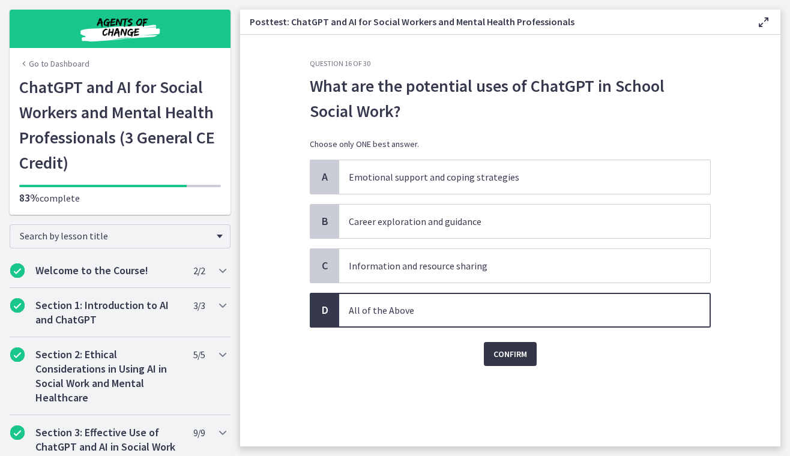
click at [513, 353] on span "Confirm" at bounding box center [510, 354] width 34 height 14
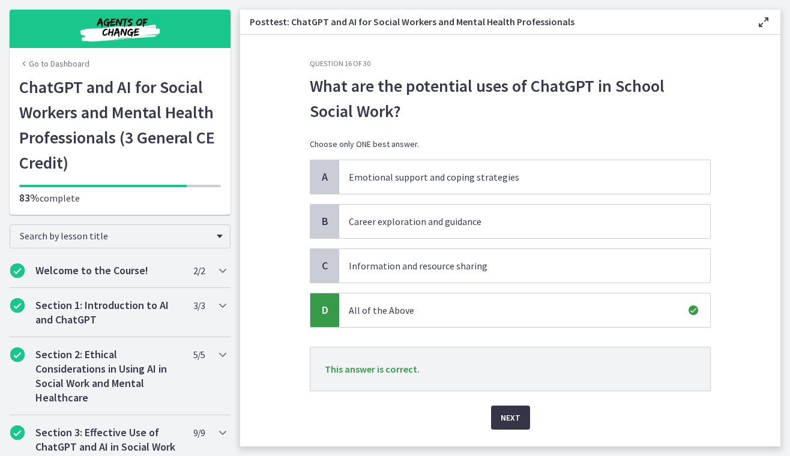
click at [514, 419] on span "Next" at bounding box center [511, 418] width 20 height 14
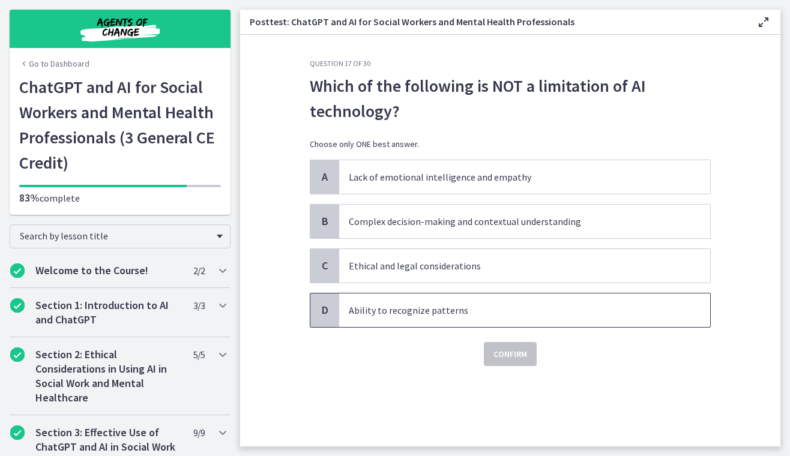
click at [323, 309] on span "D" at bounding box center [325, 310] width 14 height 14
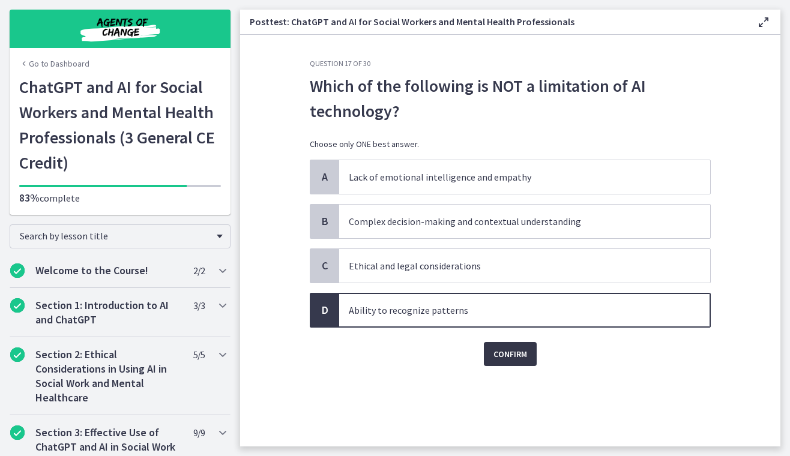
click at [511, 358] on span "Confirm" at bounding box center [510, 354] width 34 height 14
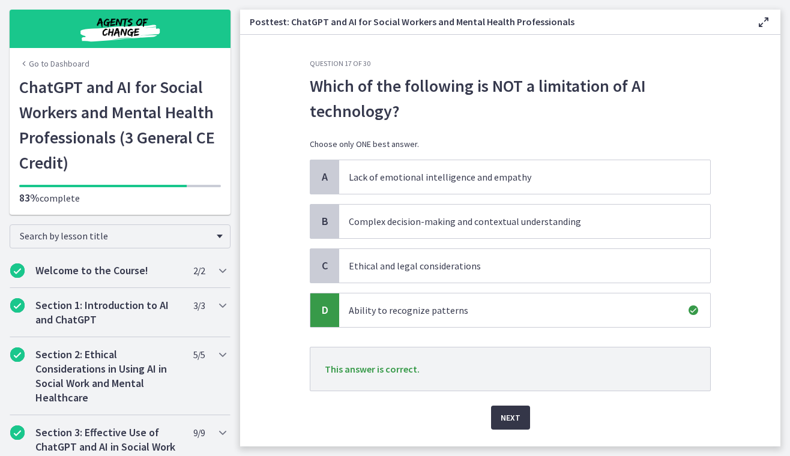
click at [517, 417] on span "Next" at bounding box center [511, 418] width 20 height 14
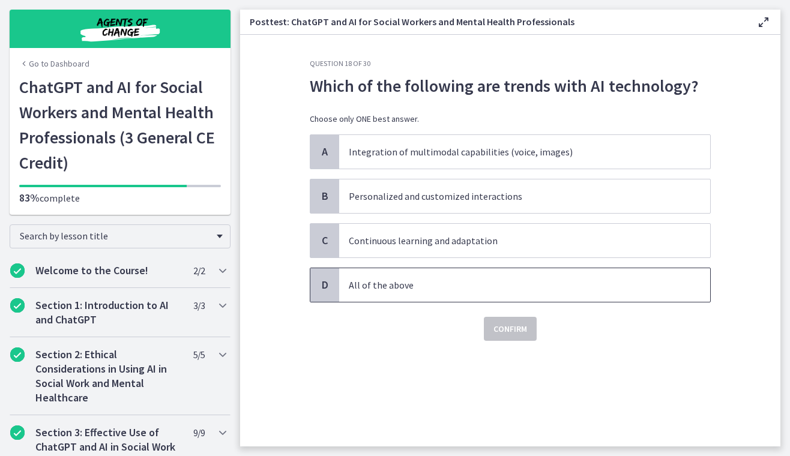
click at [320, 286] on span "D" at bounding box center [325, 285] width 14 height 14
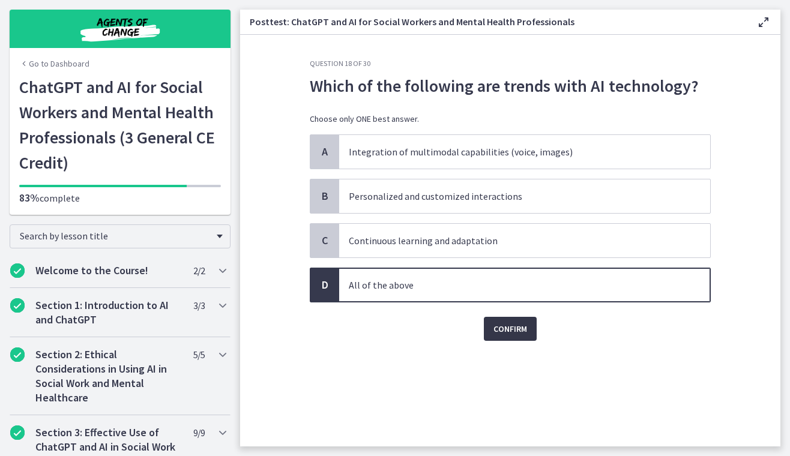
click at [511, 330] on span "Confirm" at bounding box center [510, 329] width 34 height 14
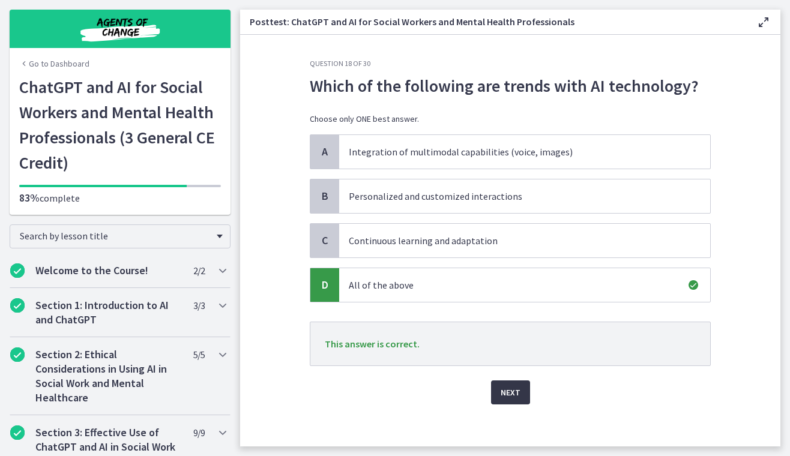
click at [512, 399] on span "Next" at bounding box center [511, 392] width 20 height 14
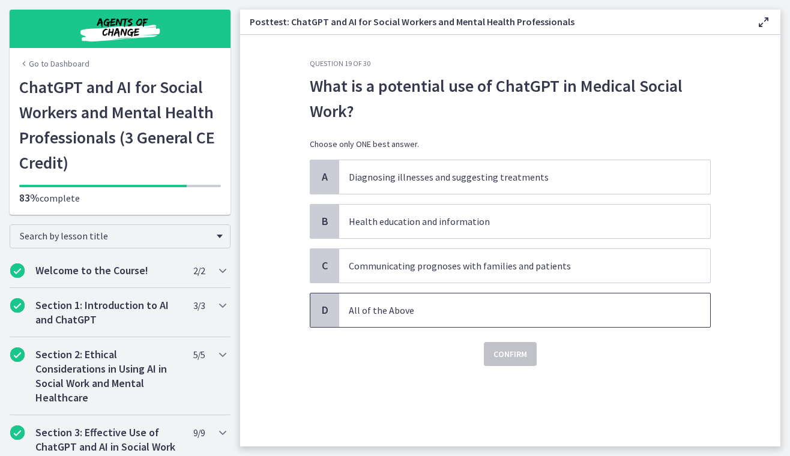
click at [326, 312] on span "D" at bounding box center [325, 310] width 14 height 14
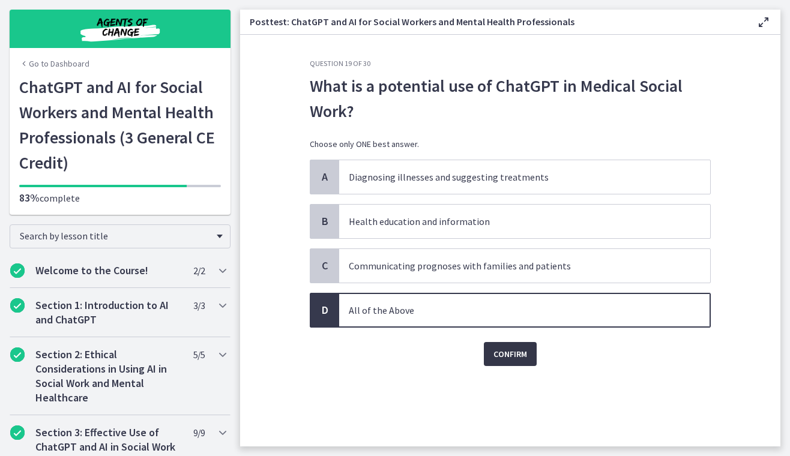
click at [519, 360] on span "Confirm" at bounding box center [510, 354] width 34 height 14
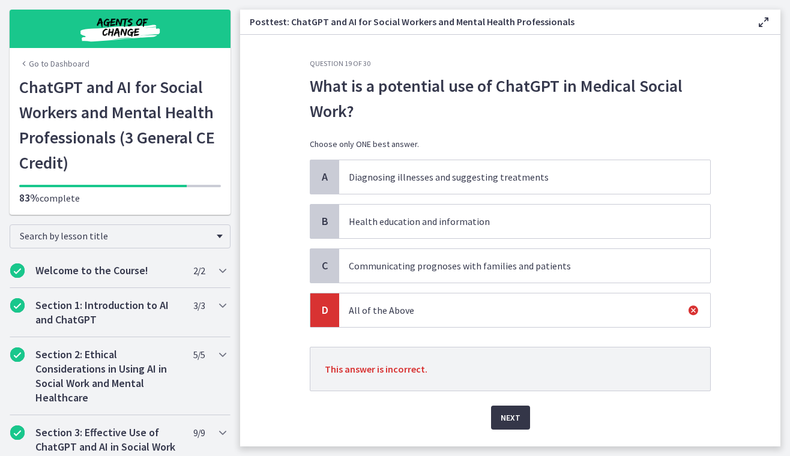
click at [513, 419] on span "Next" at bounding box center [511, 418] width 20 height 14
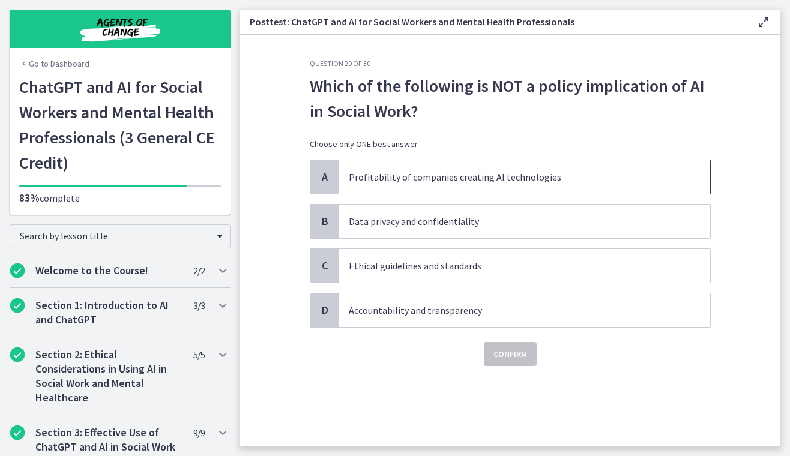
click at [326, 176] on span "A" at bounding box center [325, 177] width 14 height 14
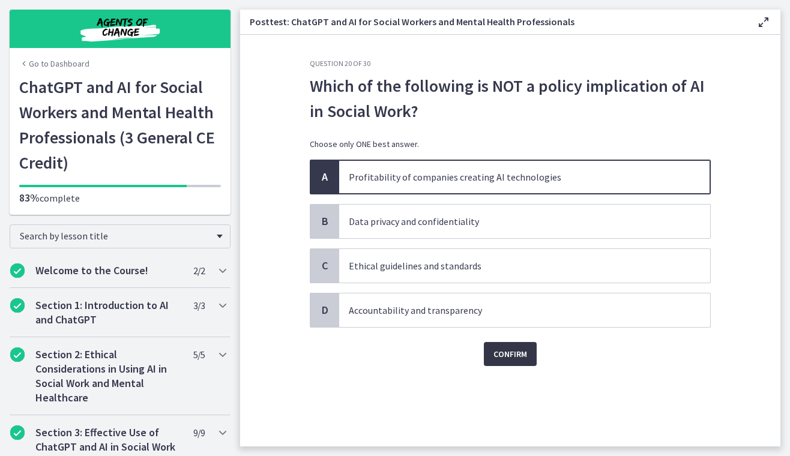
click at [508, 355] on span "Confirm" at bounding box center [510, 354] width 34 height 14
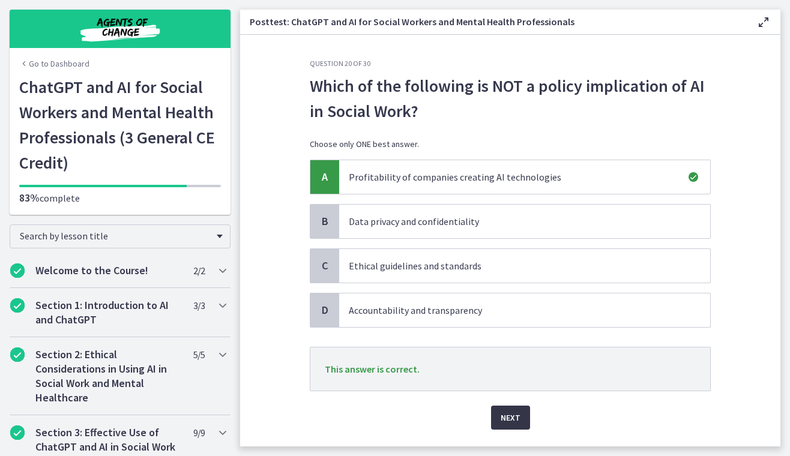
click at [510, 416] on span "Next" at bounding box center [511, 418] width 20 height 14
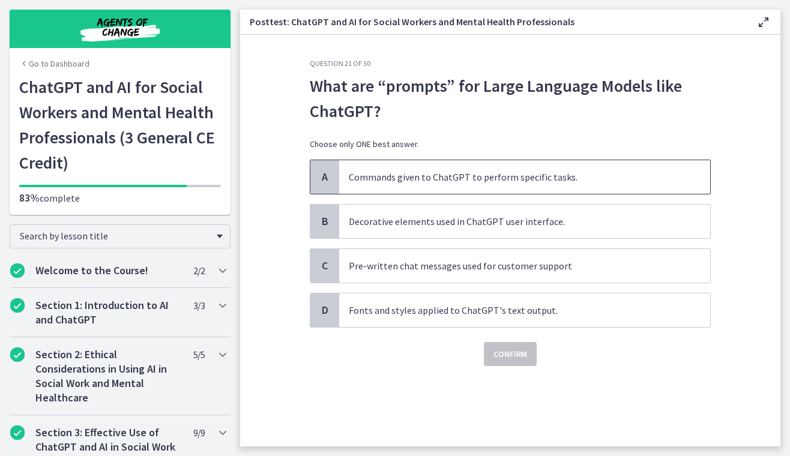
click at [327, 177] on span "A" at bounding box center [325, 177] width 14 height 14
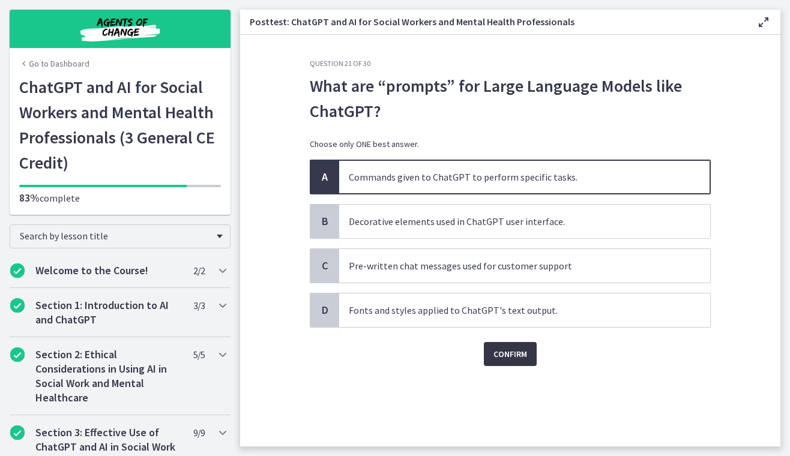
click at [510, 355] on span "Confirm" at bounding box center [510, 354] width 34 height 14
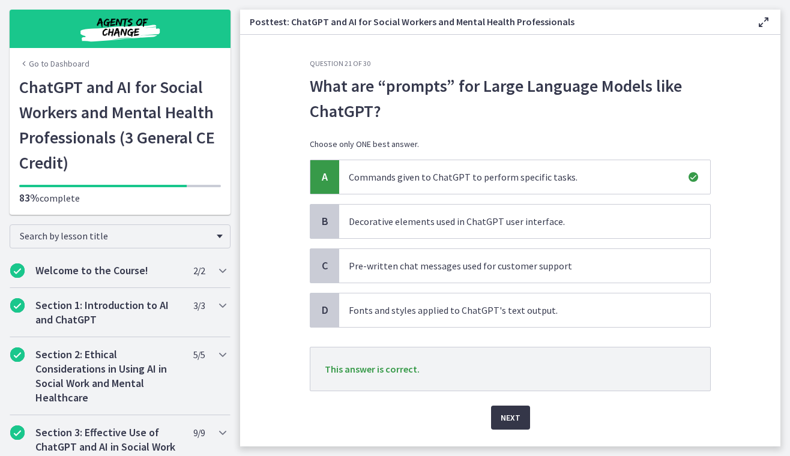
click at [517, 420] on span "Next" at bounding box center [511, 418] width 20 height 14
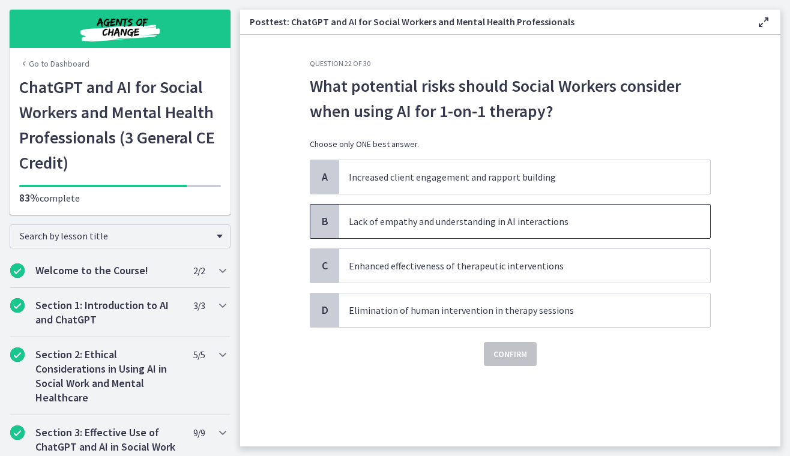
click at [327, 226] on span "B" at bounding box center [325, 221] width 14 height 14
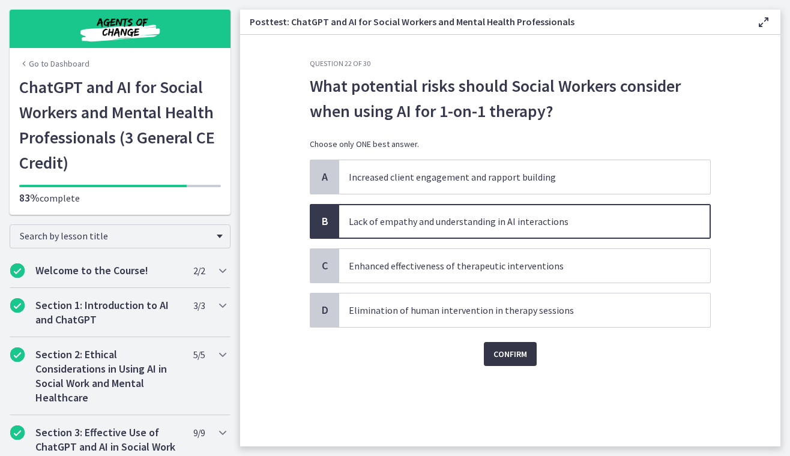
click at [517, 361] on span "Confirm" at bounding box center [510, 354] width 34 height 14
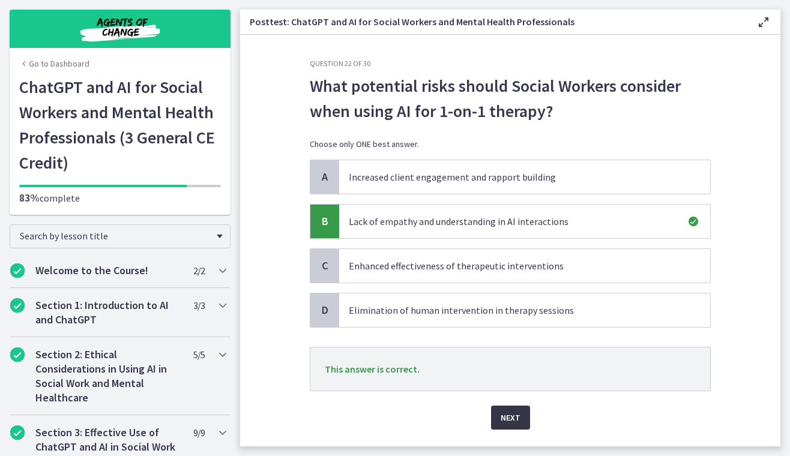
click at [510, 420] on span "Next" at bounding box center [511, 418] width 20 height 14
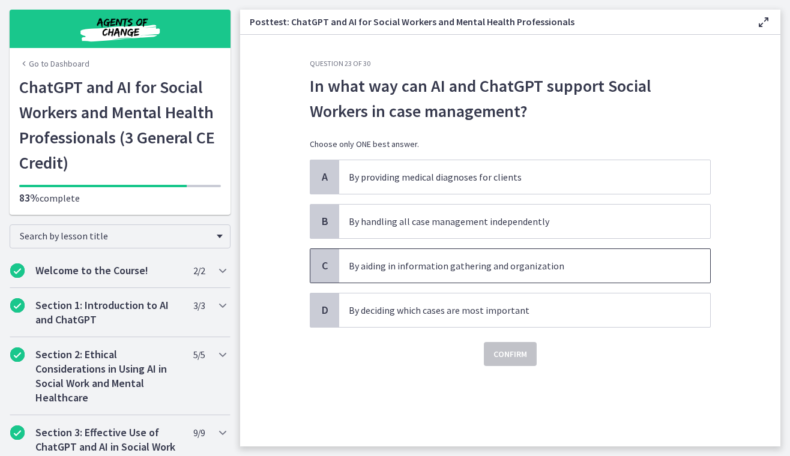
click at [329, 270] on span "C" at bounding box center [325, 266] width 14 height 14
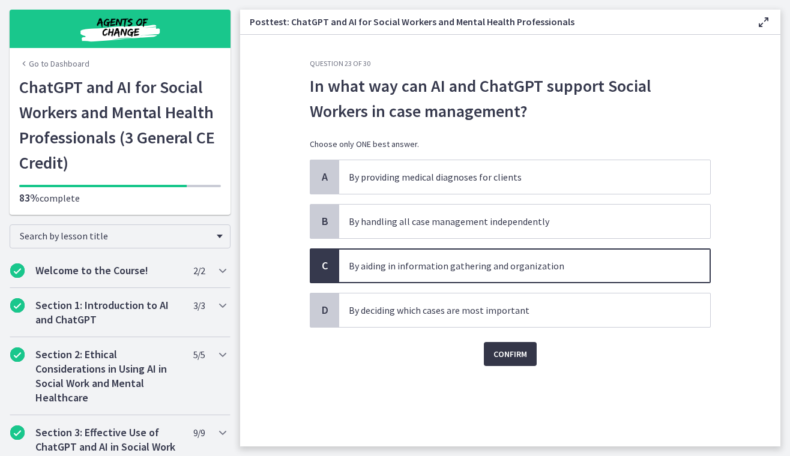
click at [502, 355] on span "Confirm" at bounding box center [510, 354] width 34 height 14
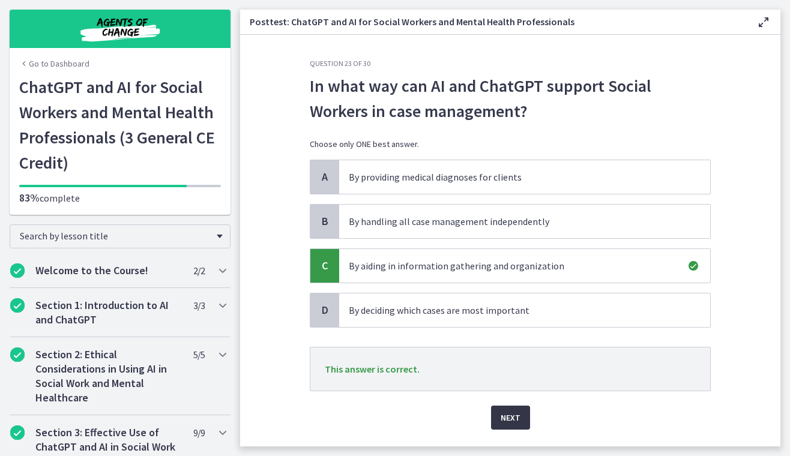
click at [512, 415] on span "Next" at bounding box center [511, 418] width 20 height 14
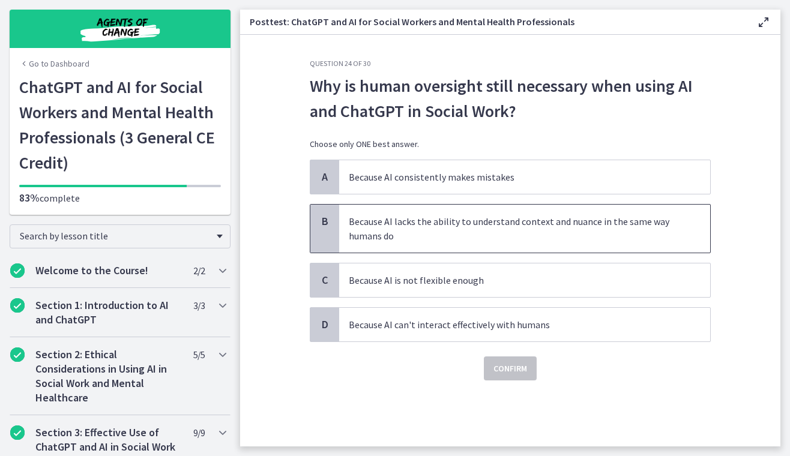
click at [319, 232] on div "B" at bounding box center [324, 229] width 29 height 48
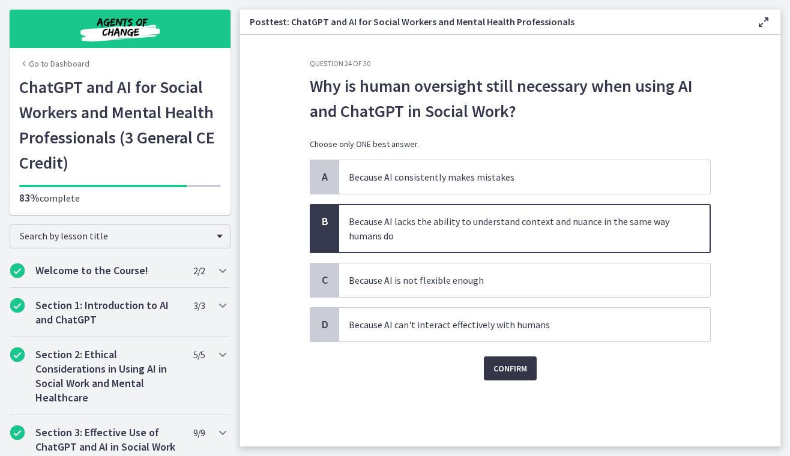
click at [520, 373] on span "Confirm" at bounding box center [510, 368] width 34 height 14
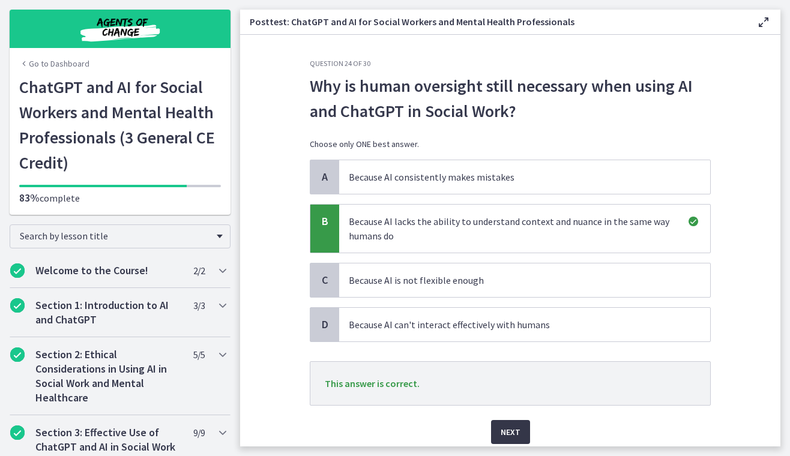
click at [508, 427] on button "Next" at bounding box center [510, 432] width 39 height 24
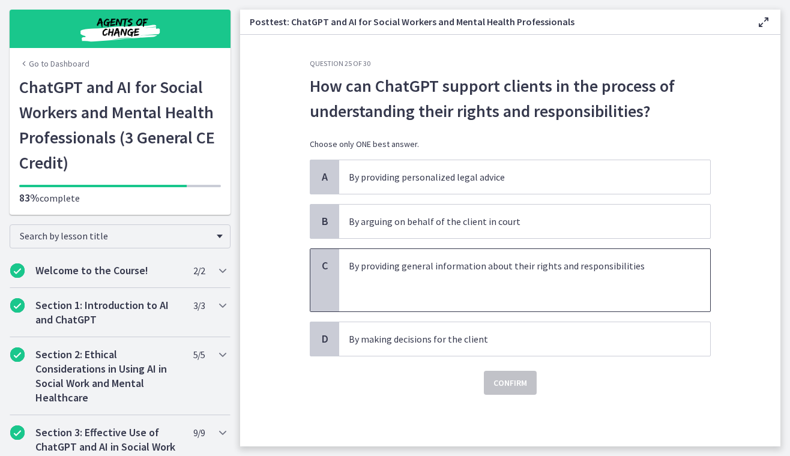
click at [331, 262] on span "C" at bounding box center [325, 266] width 14 height 14
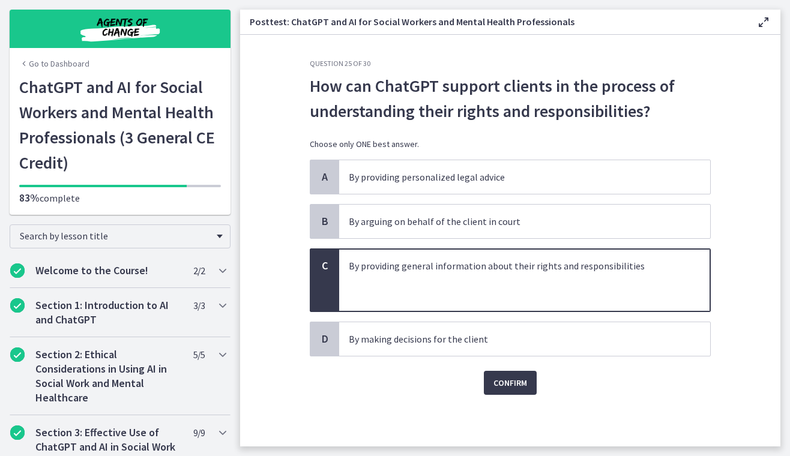
click at [328, 275] on div "C" at bounding box center [324, 280] width 29 height 62
click at [394, 264] on p "By providing general information about their rights and responsibilities" at bounding box center [513, 266] width 328 height 14
click at [513, 382] on span "Confirm" at bounding box center [510, 383] width 34 height 14
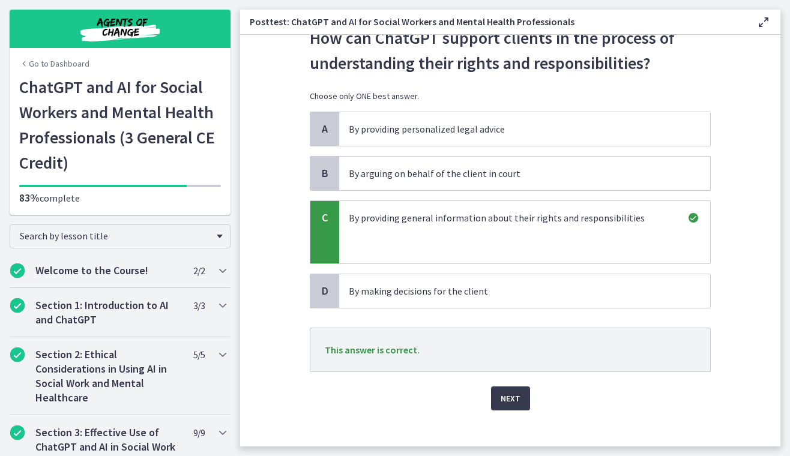
scroll to position [64, 0]
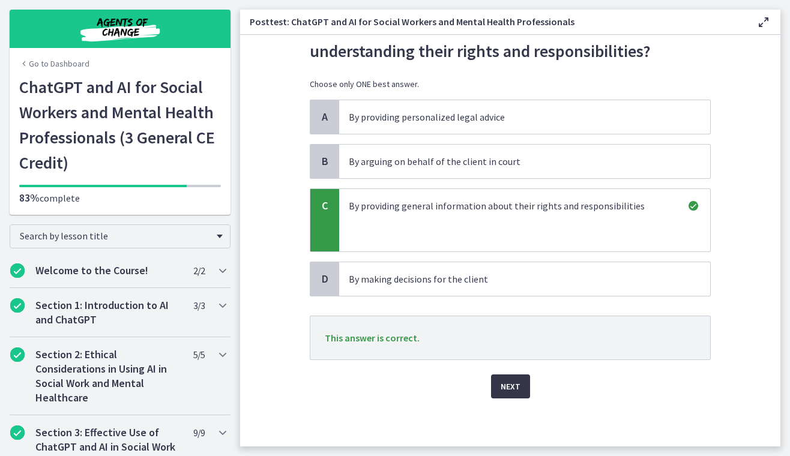
click at [504, 388] on span "Next" at bounding box center [511, 386] width 20 height 14
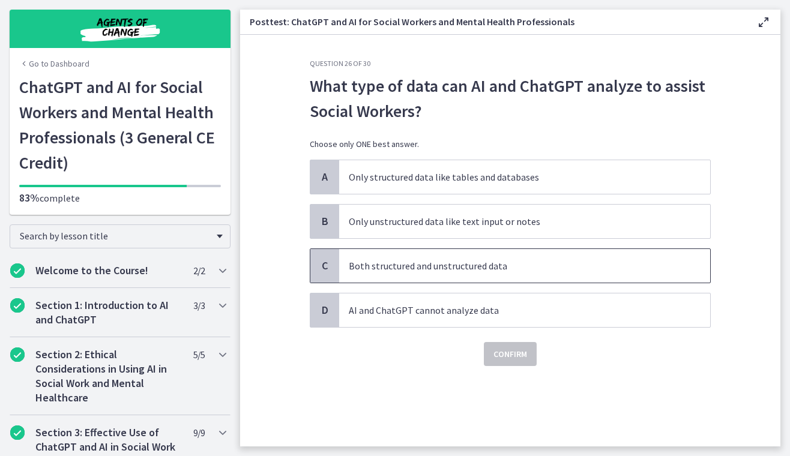
click at [324, 263] on span "C" at bounding box center [325, 266] width 14 height 14
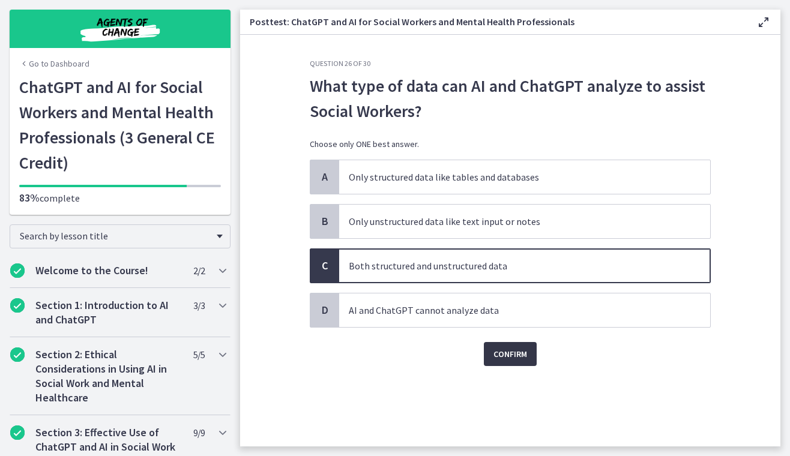
click at [515, 361] on span "Confirm" at bounding box center [510, 354] width 34 height 14
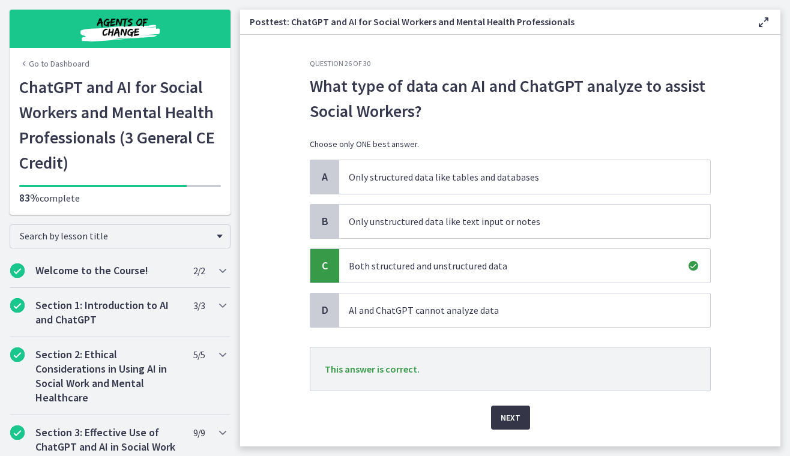
click at [514, 418] on span "Next" at bounding box center [511, 418] width 20 height 14
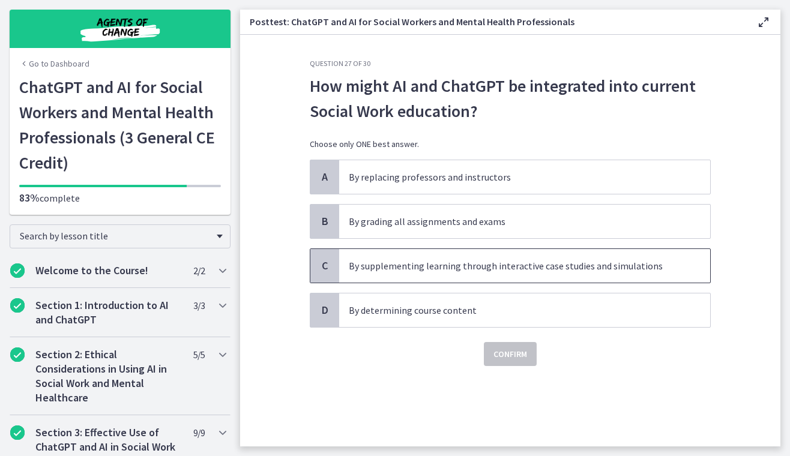
click at [325, 265] on span "C" at bounding box center [325, 266] width 14 height 14
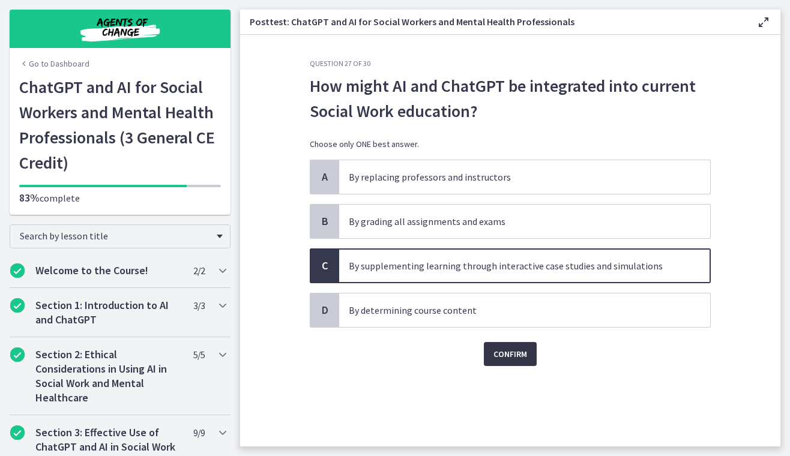
click at [507, 352] on span "Confirm" at bounding box center [510, 354] width 34 height 14
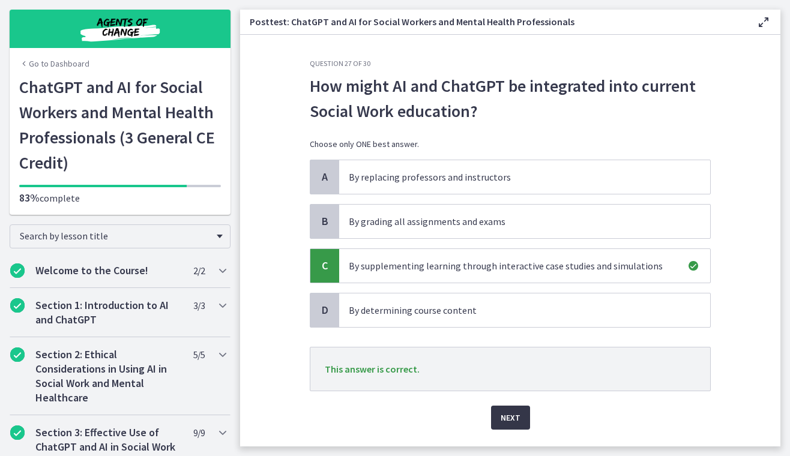
click at [512, 420] on span "Next" at bounding box center [511, 418] width 20 height 14
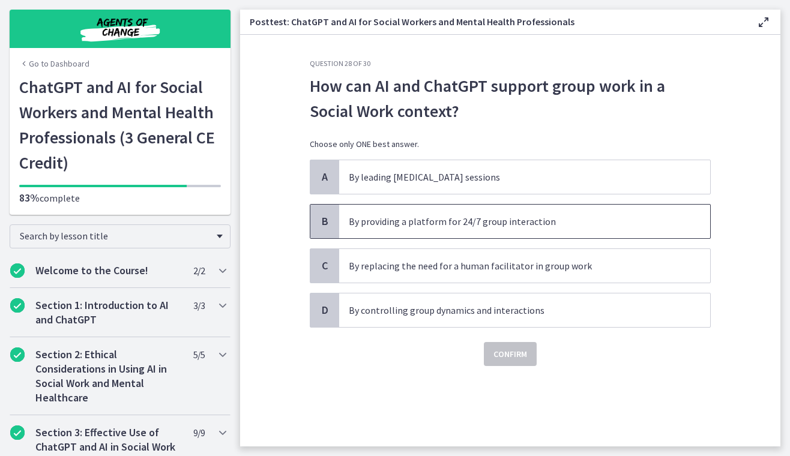
click at [330, 220] on span "B" at bounding box center [325, 221] width 14 height 14
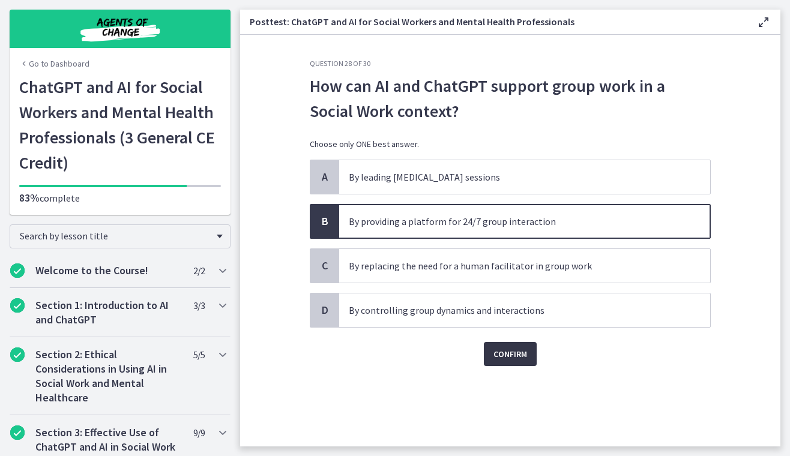
click at [519, 360] on span "Confirm" at bounding box center [510, 354] width 34 height 14
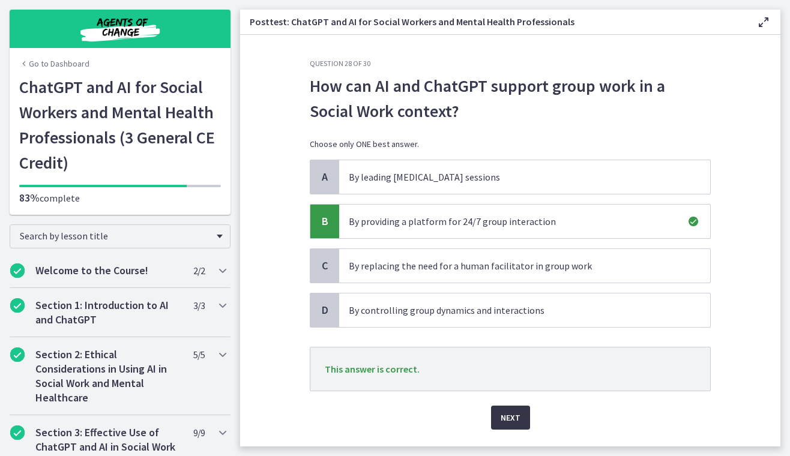
click at [513, 414] on span "Next" at bounding box center [511, 418] width 20 height 14
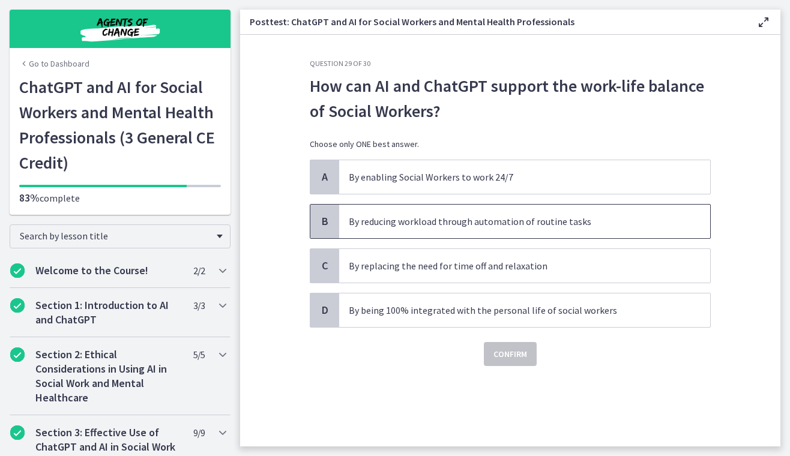
click at [318, 216] on span "B" at bounding box center [325, 221] width 14 height 14
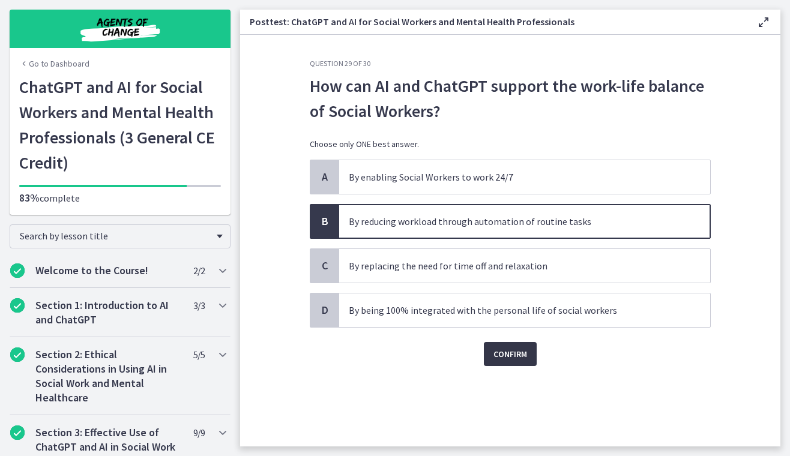
click at [520, 361] on span "Confirm" at bounding box center [510, 354] width 34 height 14
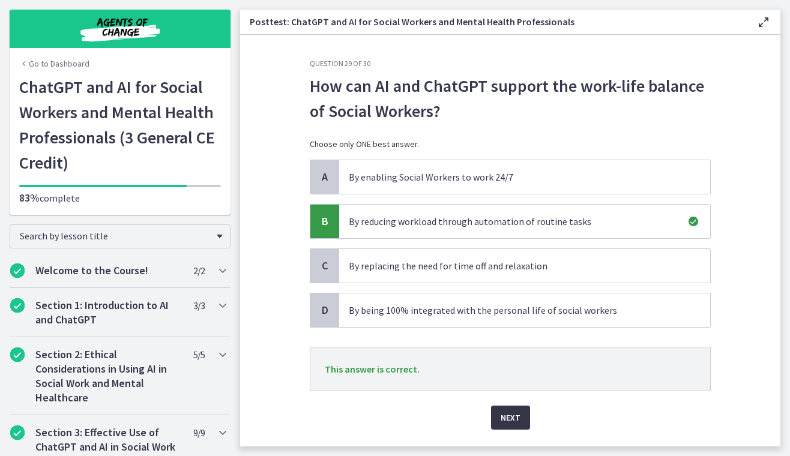
click at [515, 418] on span "Next" at bounding box center [511, 418] width 20 height 14
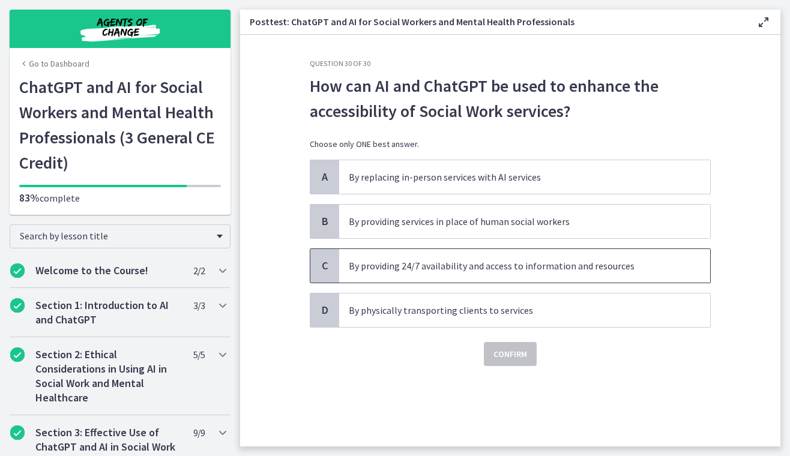
click at [322, 271] on span "C" at bounding box center [325, 266] width 14 height 14
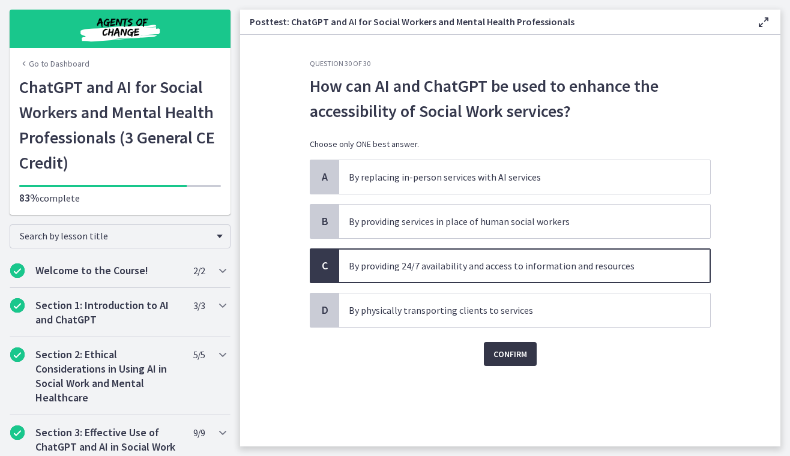
click at [498, 353] on span "Confirm" at bounding box center [510, 354] width 34 height 14
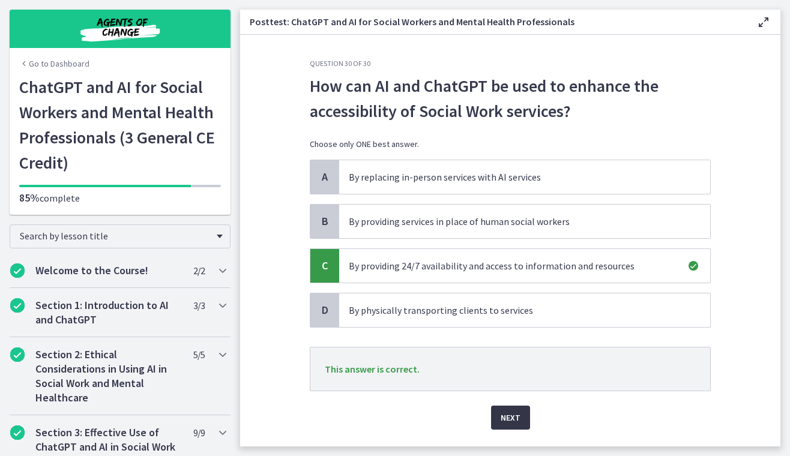
click at [516, 420] on span "Next" at bounding box center [511, 418] width 20 height 14
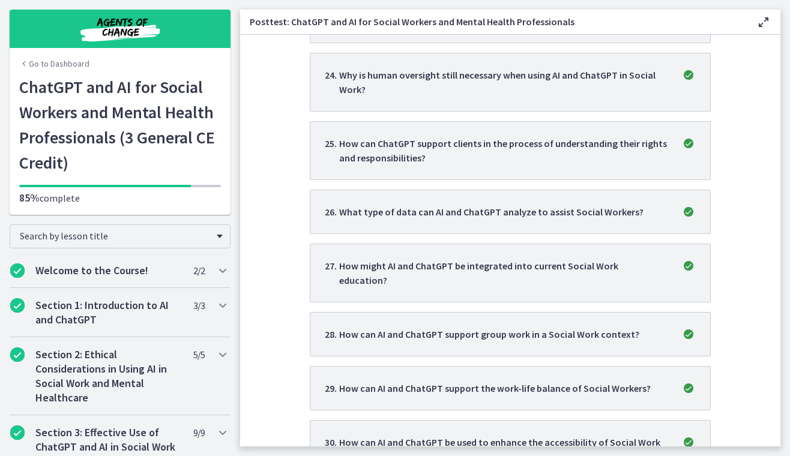
scroll to position [1724, 0]
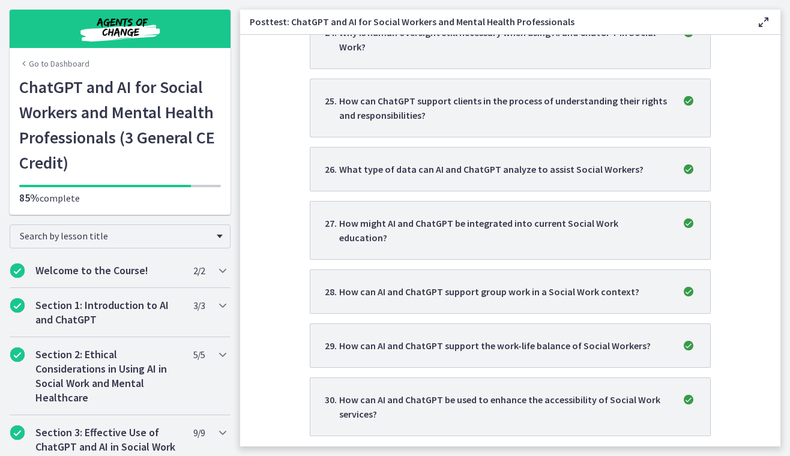
click at [761, 20] on icon at bounding box center [763, 22] width 14 height 14
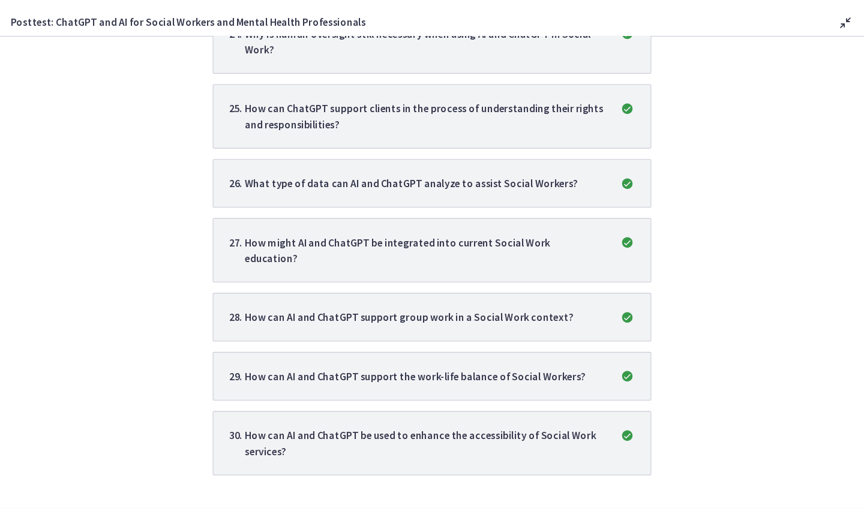
scroll to position [1704, 0]
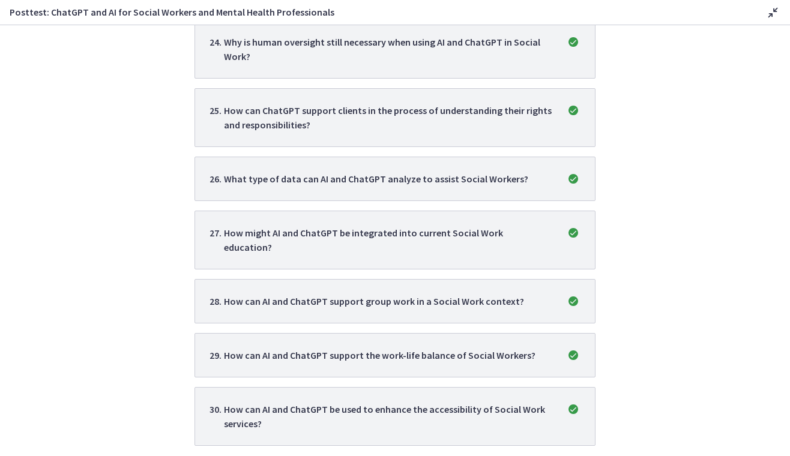
click at [774, 11] on icon at bounding box center [773, 12] width 14 height 14
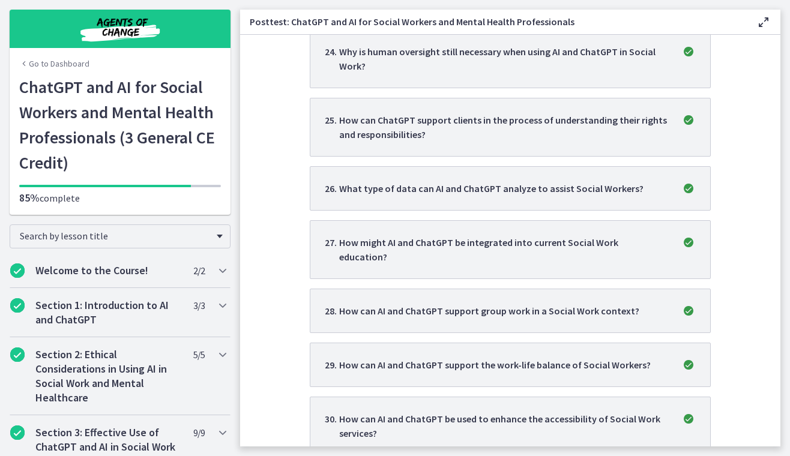
click at [265, 249] on section "Good job! You passed this quiz with a score of 93 % You need 70% to pass Retake…" at bounding box center [510, 241] width 540 height 412
click at [183, 371] on div "Section 2: Ethical Considerations in Using AI in Social Work and Mental Healthc…" at bounding box center [120, 376] width 221 height 78
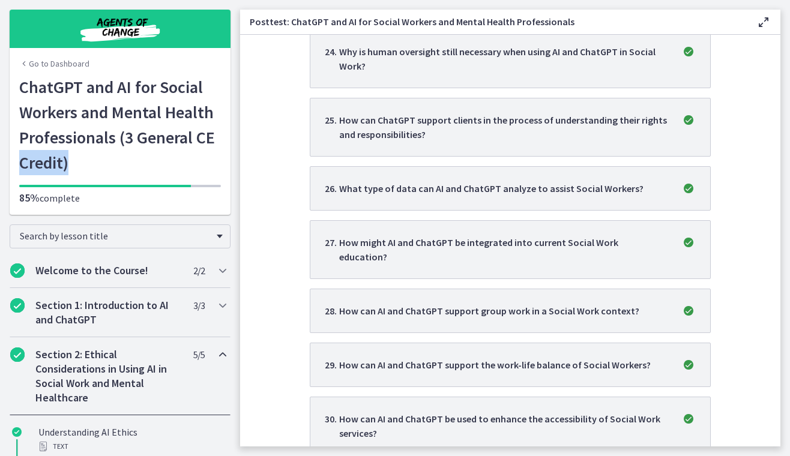
drag, startPoint x: 231, startPoint y: 137, endPoint x: 232, endPoint y: 186, distance: 49.2
click at [232, 186] on div "Go to Dashboard Go to Dashboard ChatGPT and AI for Social Workers and Mental He…" at bounding box center [120, 107] width 240 height 215
click at [250, 218] on section "Good job! You passed this quiz with a score of 93 % You need 70% to pass Retake…" at bounding box center [510, 241] width 540 height 412
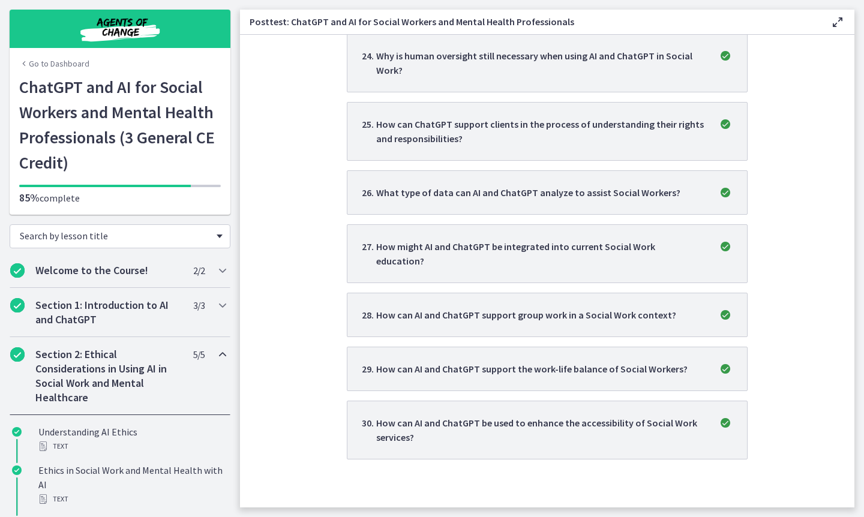
scroll to position [1662, 0]
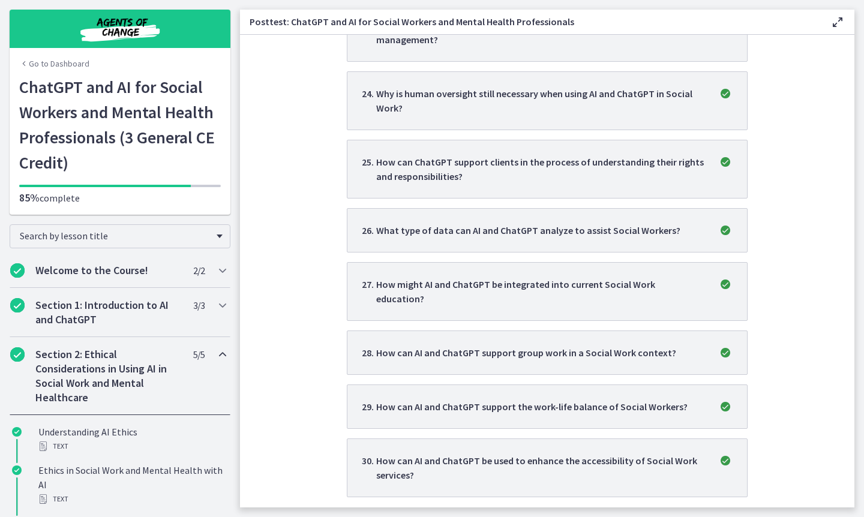
click at [68, 61] on link "Go to Dashboard" at bounding box center [54, 64] width 70 height 12
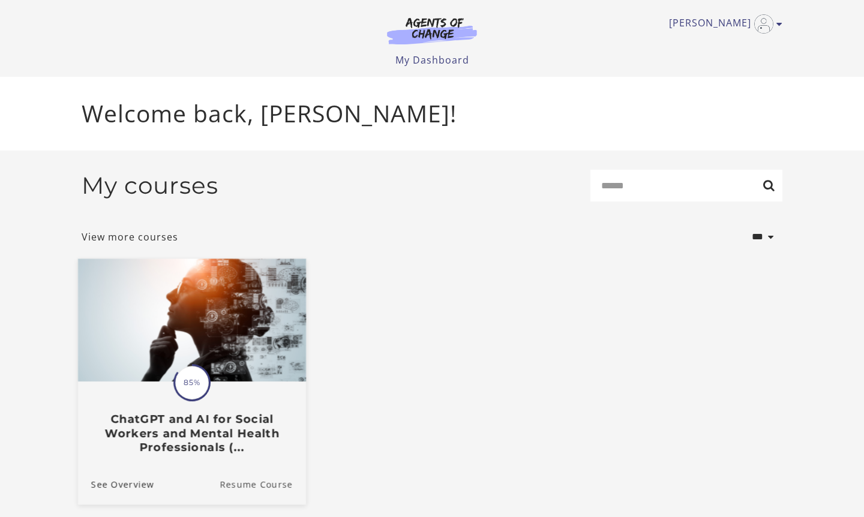
click at [259, 481] on link "Resume Course" at bounding box center [263, 484] width 86 height 40
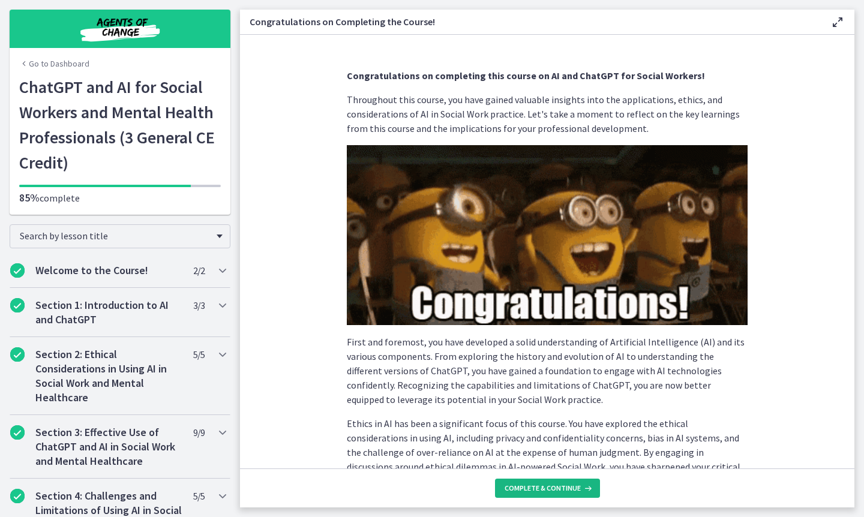
click at [537, 481] on button "Complete & continue" at bounding box center [547, 488] width 105 height 19
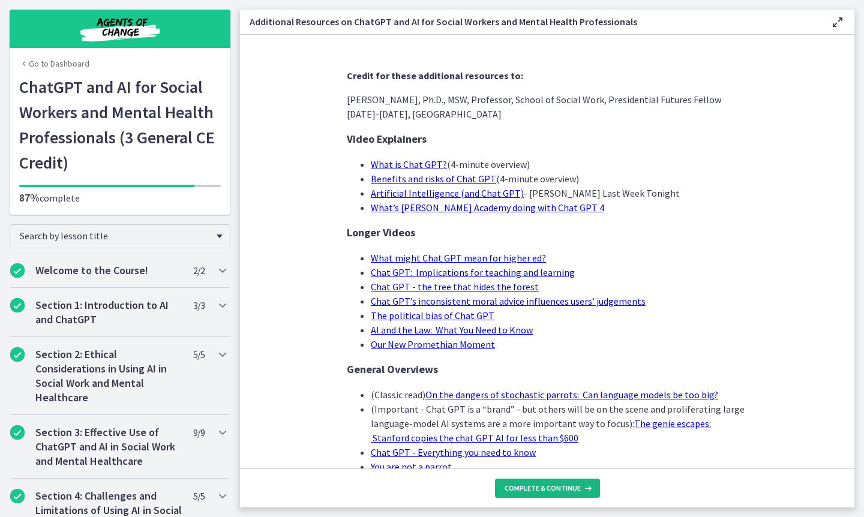
click at [537, 482] on button "Complete & continue" at bounding box center [547, 488] width 105 height 19
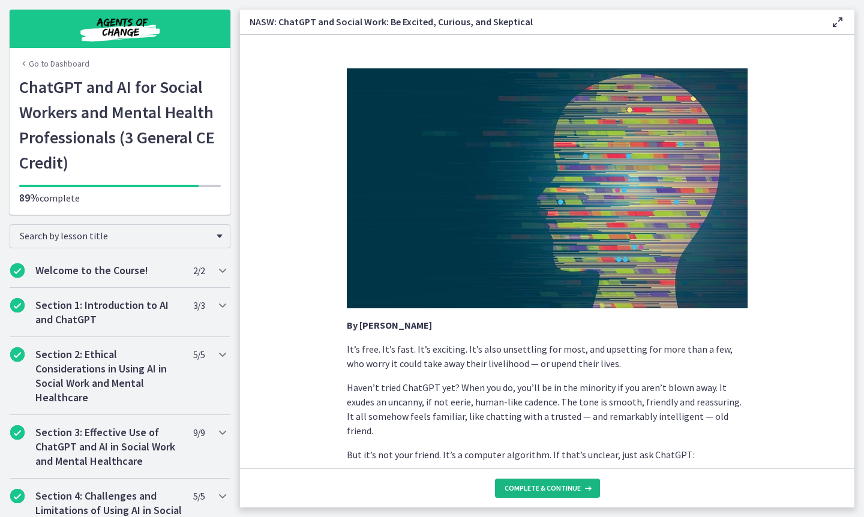
click at [535, 488] on span "Complete & continue" at bounding box center [543, 489] width 76 height 10
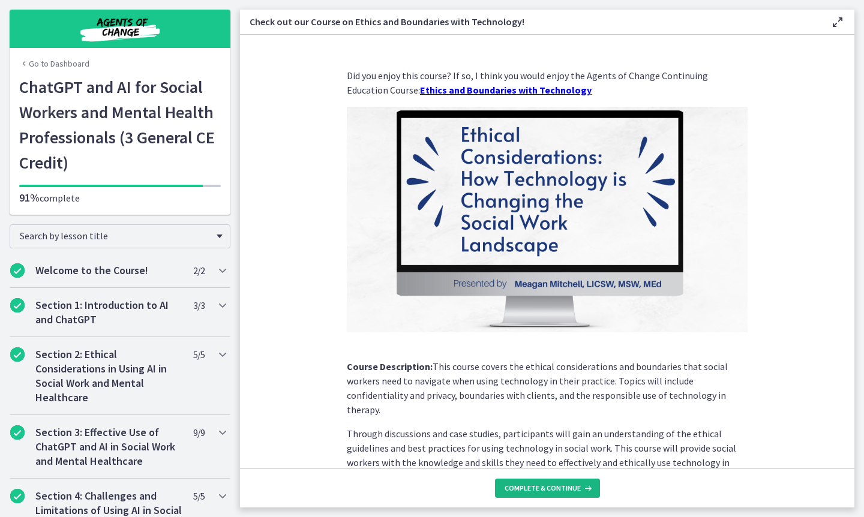
click at [565, 479] on button "Complete & continue" at bounding box center [547, 488] width 105 height 19
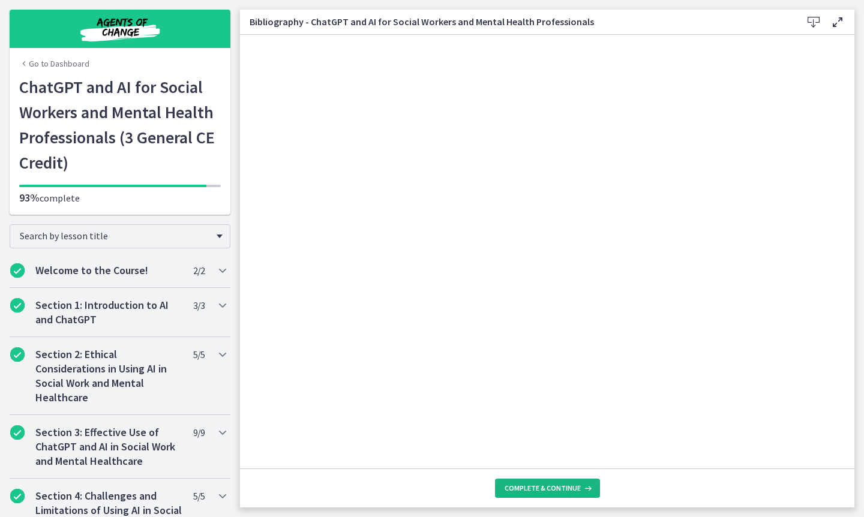
click at [552, 480] on button "Complete & continue" at bounding box center [547, 488] width 105 height 19
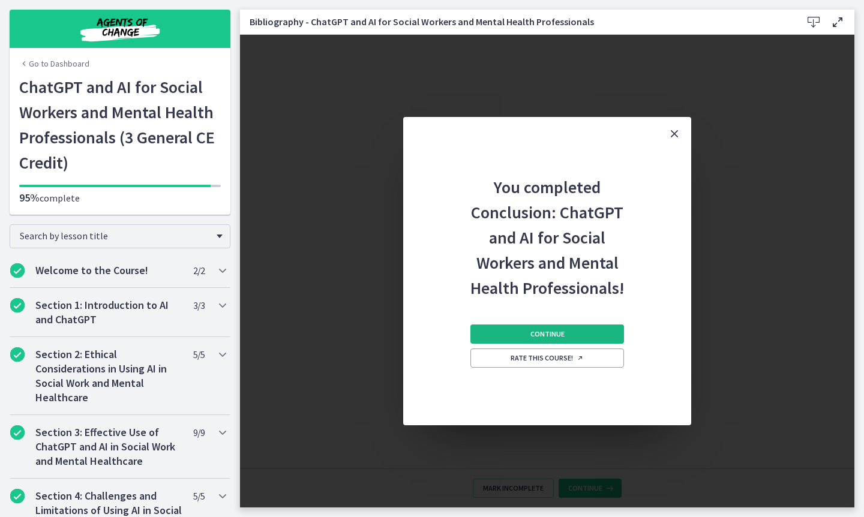
click at [558, 338] on span "Continue" at bounding box center [548, 335] width 34 height 10
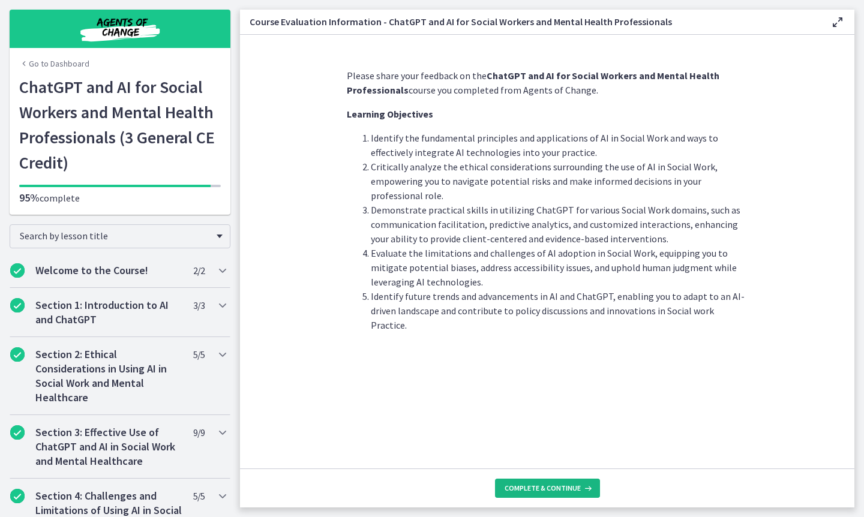
click at [562, 484] on span "Complete & continue" at bounding box center [543, 489] width 76 height 10
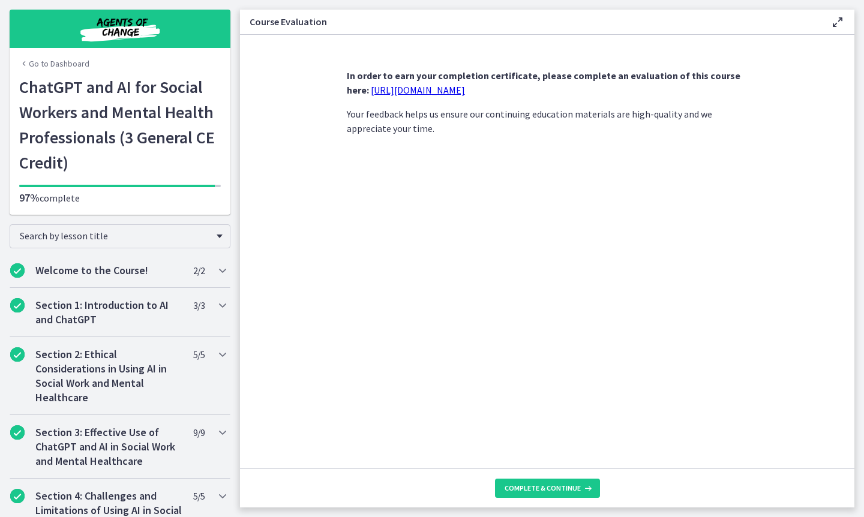
click at [458, 92] on link "https://forms.gle/jm1zbfhChZ2exBv78" at bounding box center [418, 90] width 94 height 12
